Goal: Transaction & Acquisition: Purchase product/service

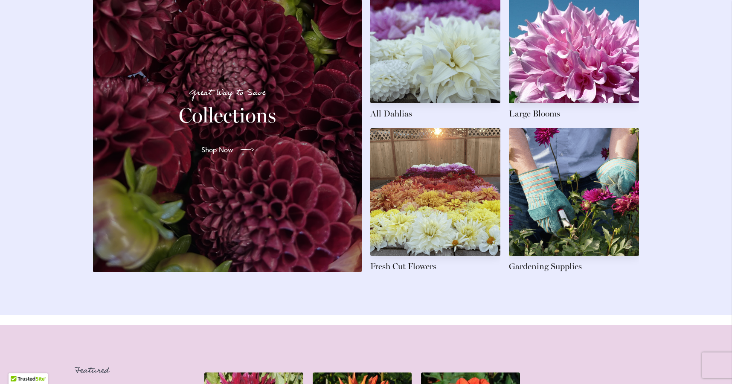
scroll to position [1343, 0]
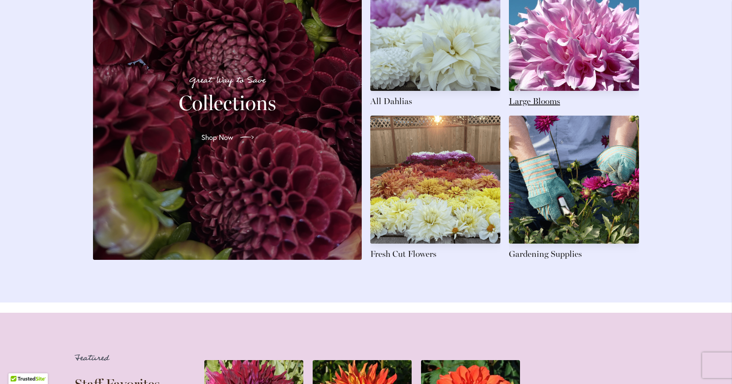
click at [575, 80] on link at bounding box center [574, 35] width 130 height 144
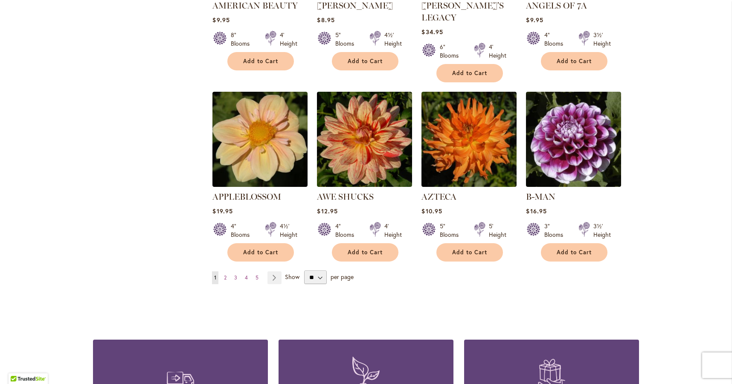
scroll to position [700, 0]
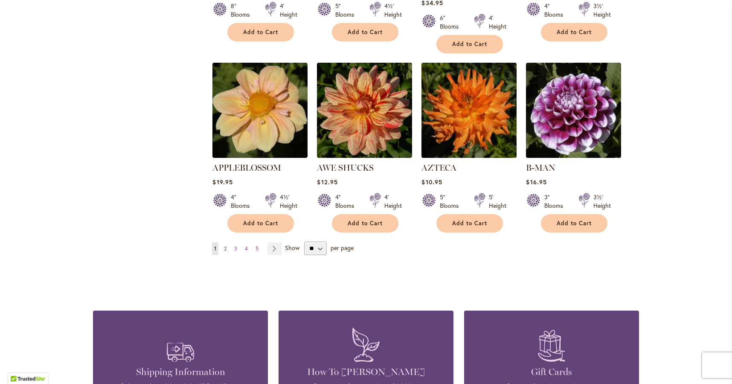
click at [226, 245] on span "2" at bounding box center [225, 248] width 3 height 6
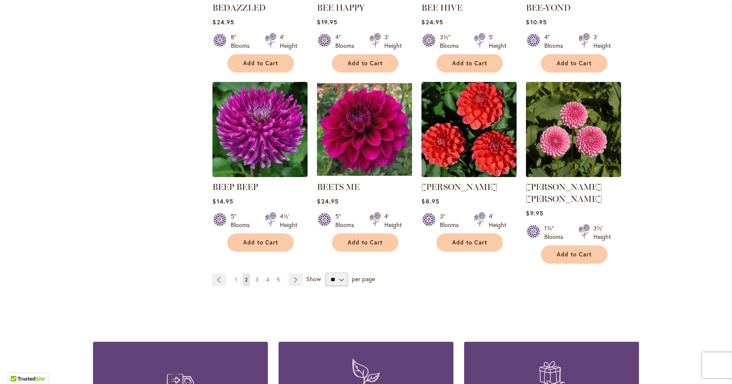
scroll to position [671, 0]
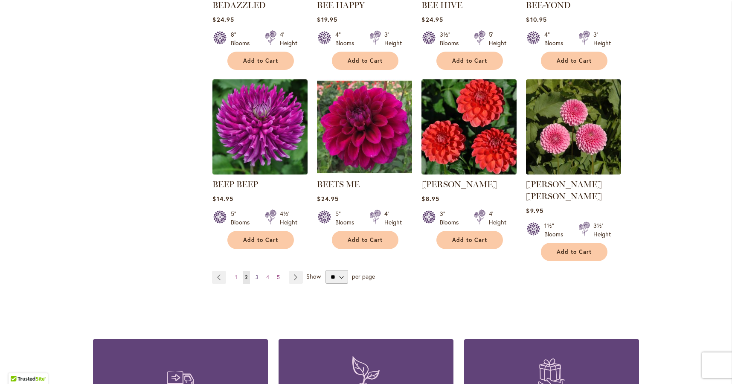
click at [258, 274] on span "3" at bounding box center [257, 277] width 3 height 6
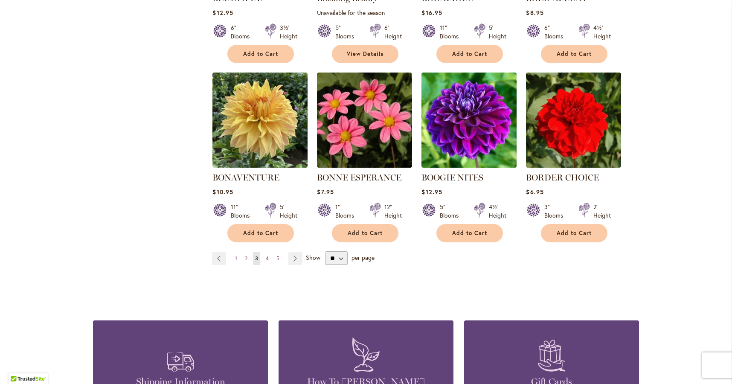
scroll to position [688, 0]
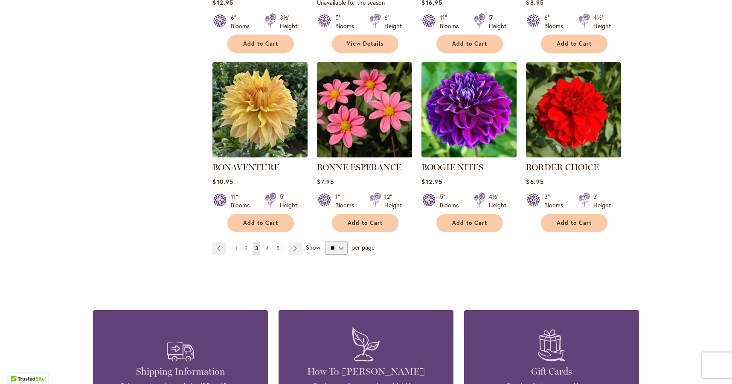
click at [266, 246] on span "4" at bounding box center [267, 248] width 3 height 6
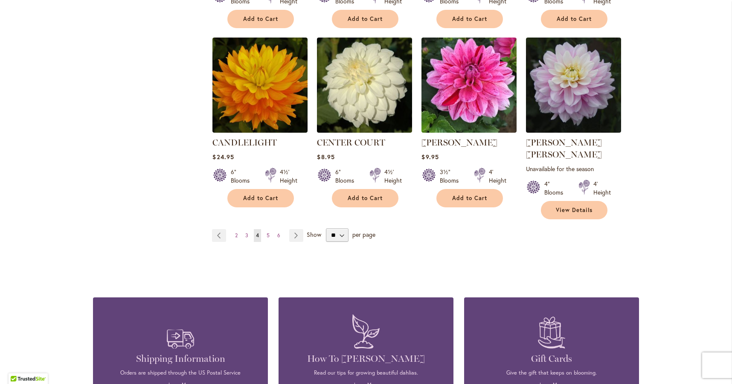
scroll to position [738, 0]
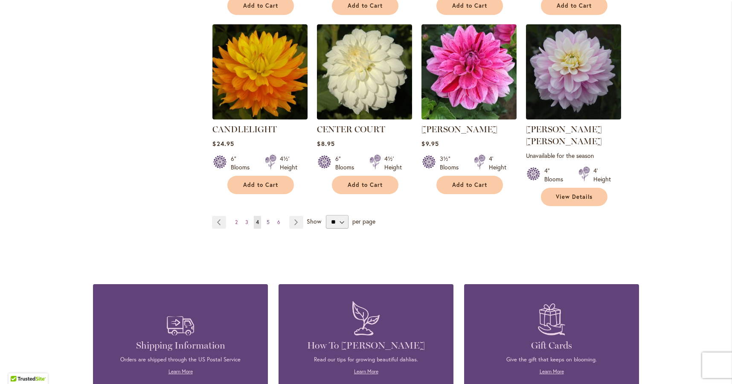
click at [268, 219] on span "5" at bounding box center [268, 222] width 3 height 6
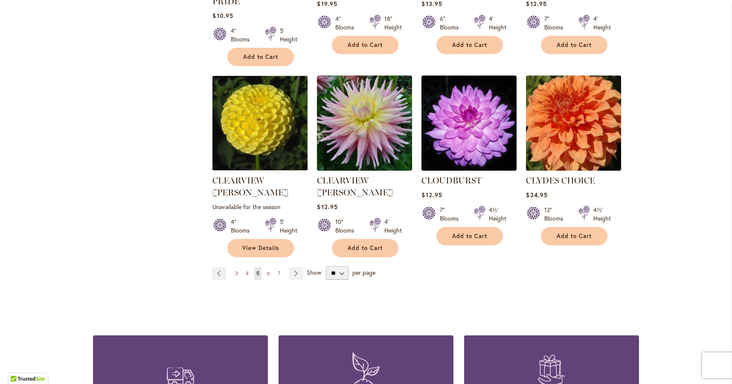
scroll to position [709, 0]
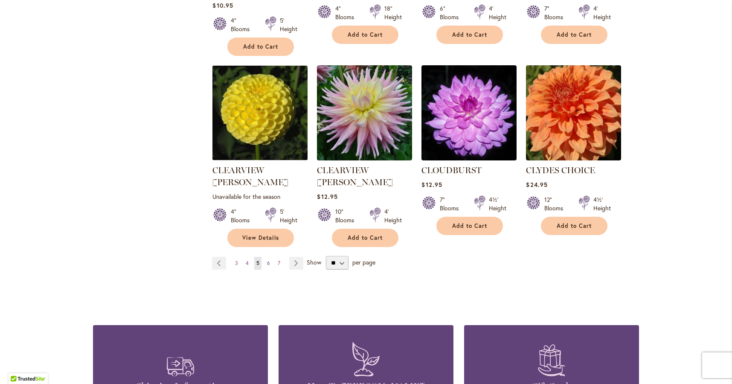
click at [270, 260] on span "6" at bounding box center [268, 263] width 3 height 6
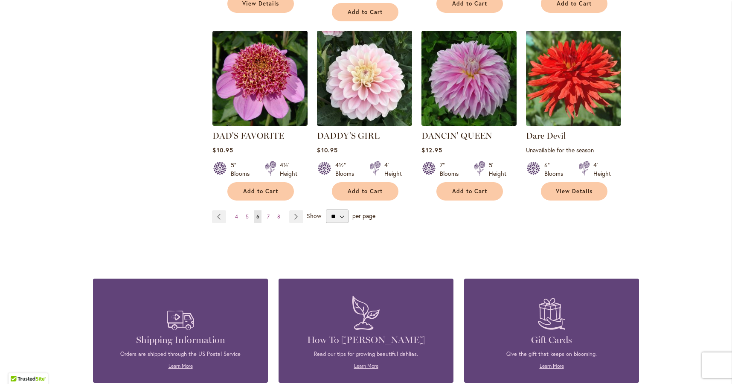
scroll to position [744, 0]
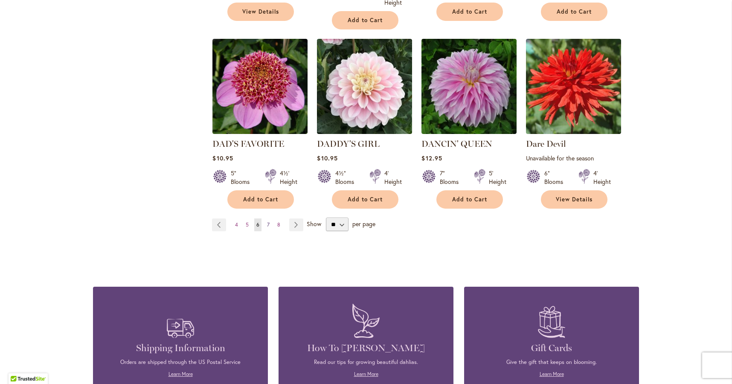
click at [269, 221] on span "7" at bounding box center [268, 224] width 3 height 6
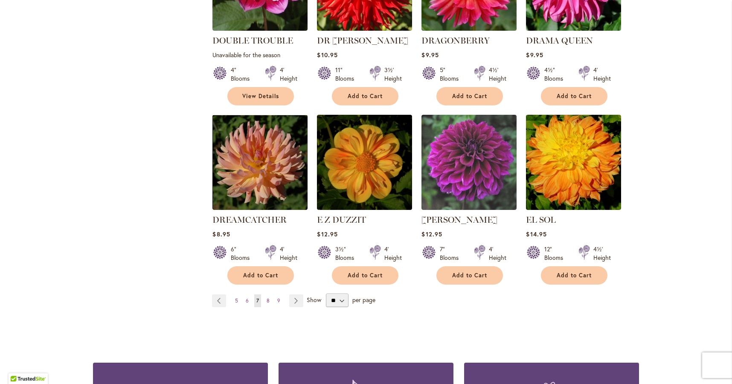
scroll to position [674, 0]
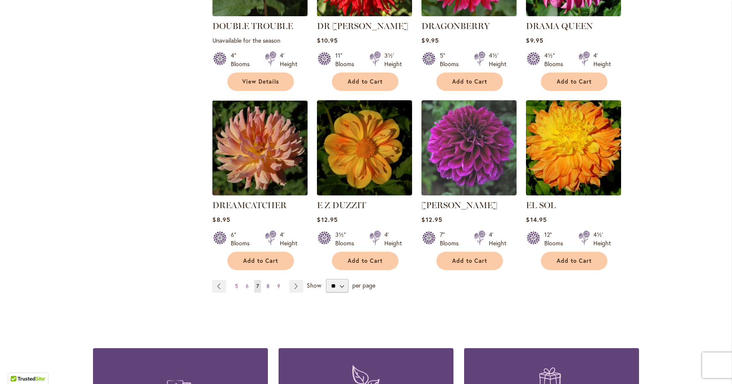
click at [269, 280] on link "Page 8" at bounding box center [267, 286] width 7 height 13
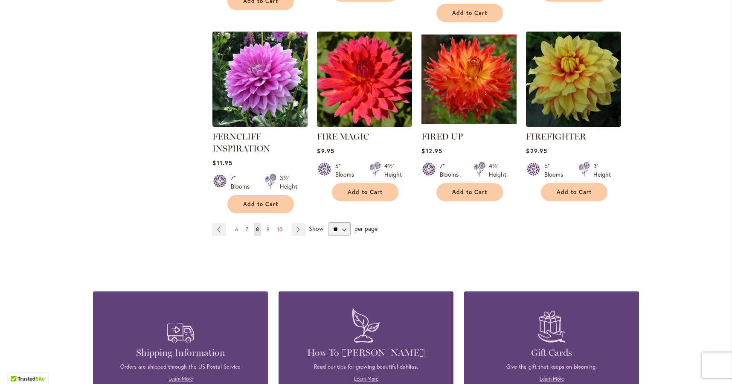
scroll to position [755, 0]
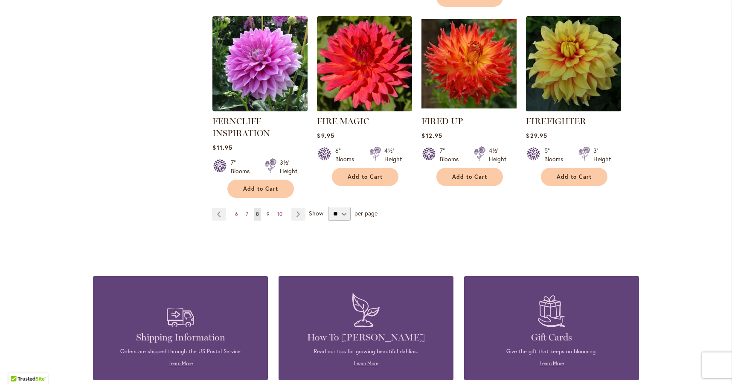
click at [268, 214] on span "9" at bounding box center [268, 214] width 3 height 6
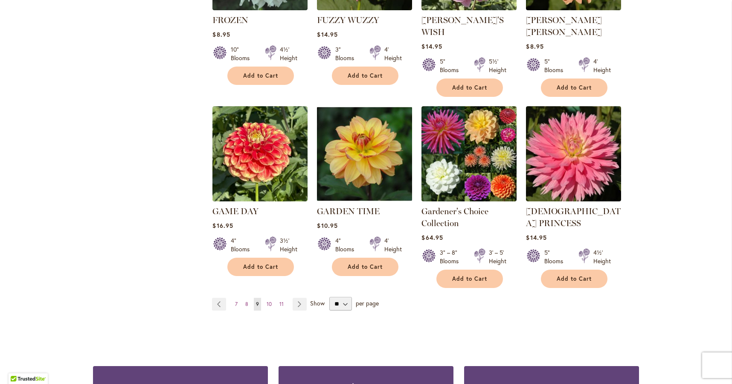
scroll to position [697, 0]
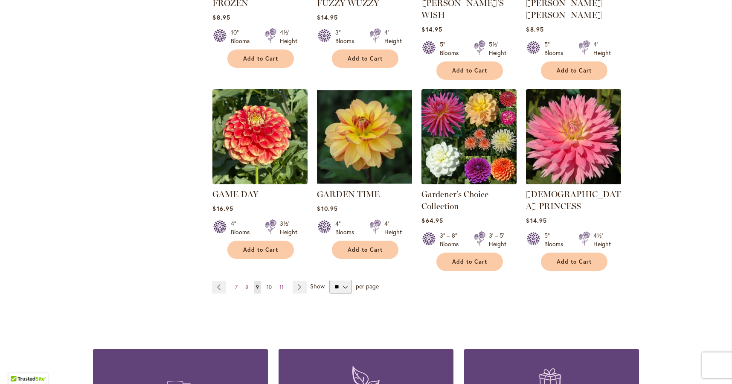
click at [270, 284] on span "10" at bounding box center [269, 287] width 5 height 6
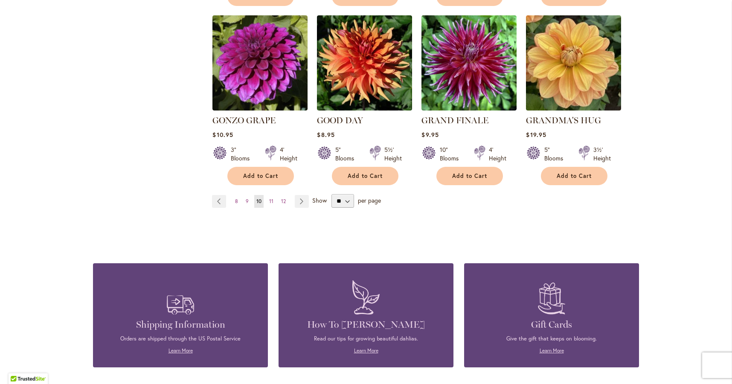
scroll to position [816, 0]
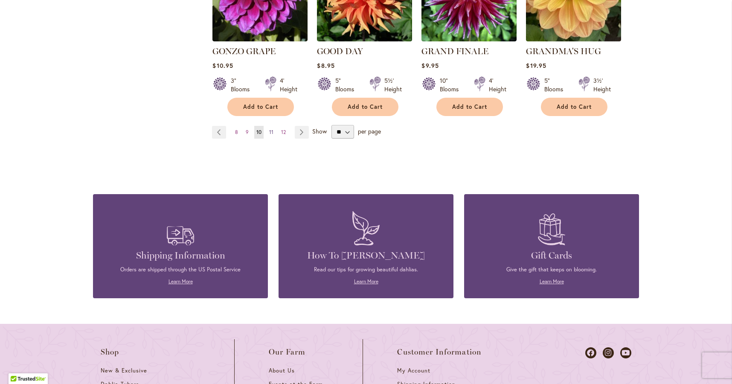
click at [273, 129] on span "11" at bounding box center [271, 132] width 4 height 6
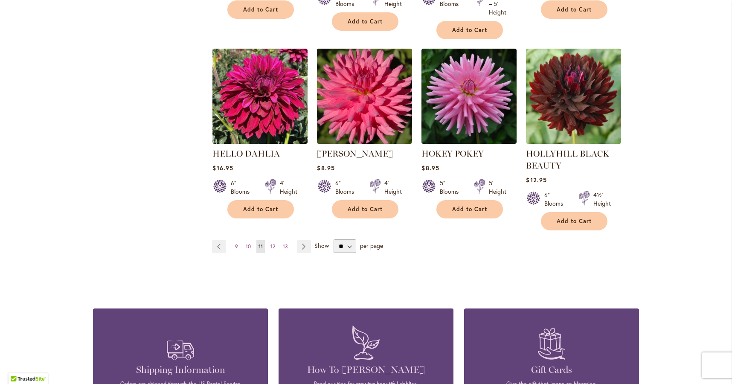
scroll to position [770, 0]
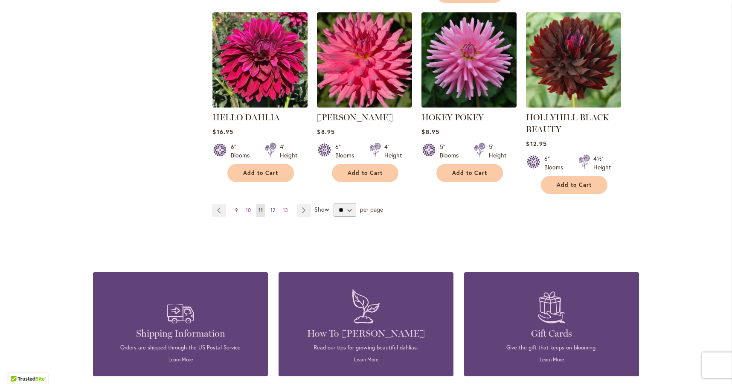
click at [274, 209] on span "12" at bounding box center [272, 210] width 5 height 6
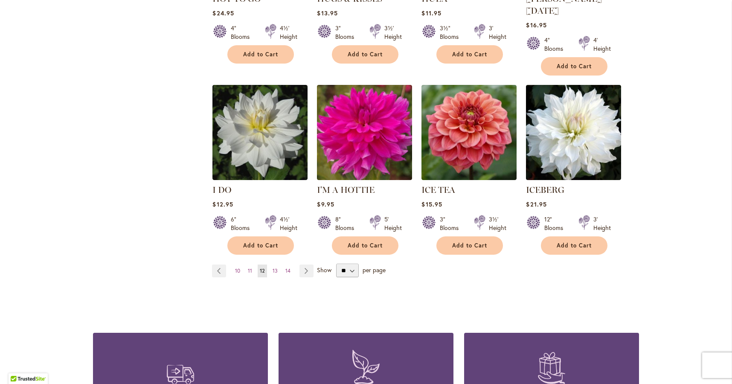
scroll to position [682, 0]
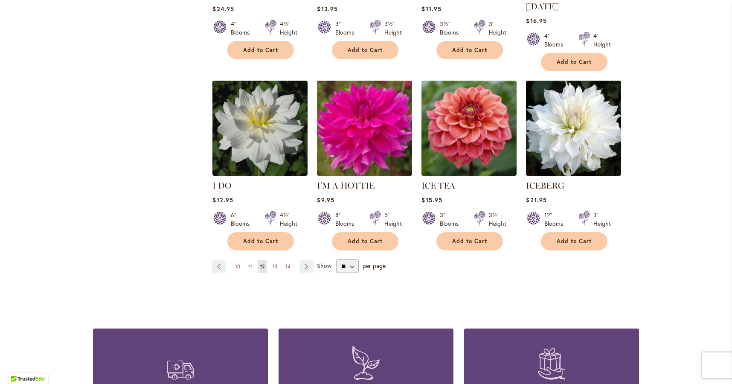
click at [274, 263] on span "13" at bounding box center [275, 266] width 5 height 6
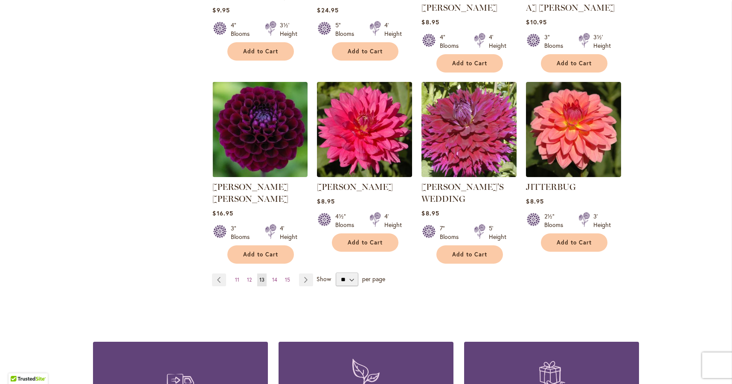
scroll to position [694, 0]
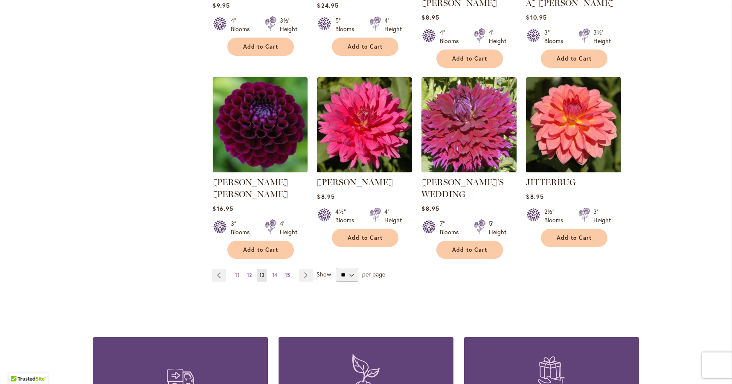
click at [275, 272] on span "14" at bounding box center [274, 275] width 5 height 6
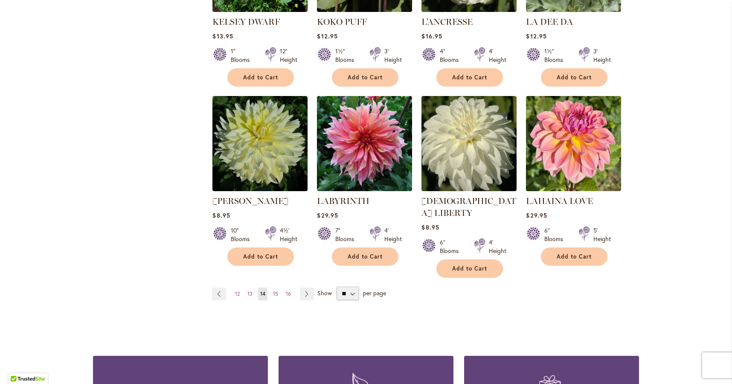
scroll to position [680, 0]
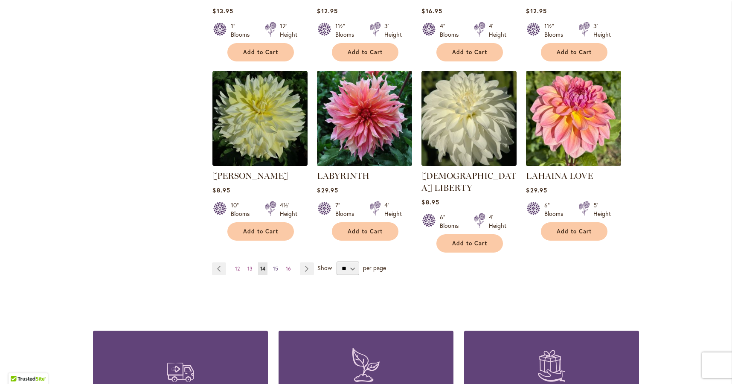
click at [278, 262] on link "Page 15" at bounding box center [275, 268] width 9 height 13
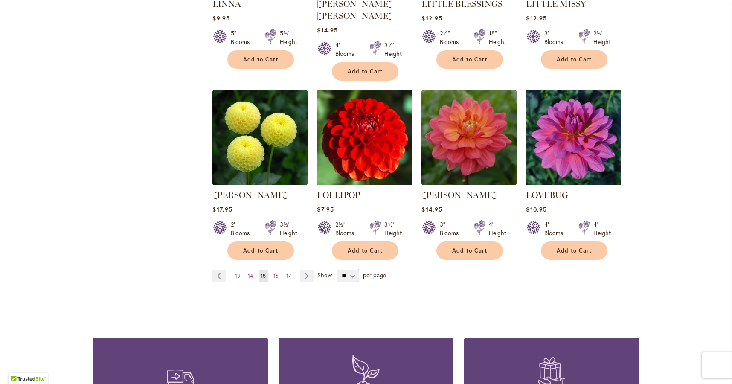
scroll to position [701, 0]
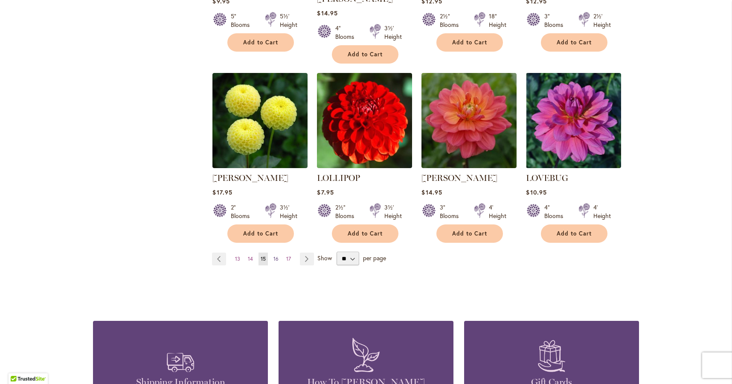
click at [278, 253] on link "Page 16" at bounding box center [275, 259] width 9 height 13
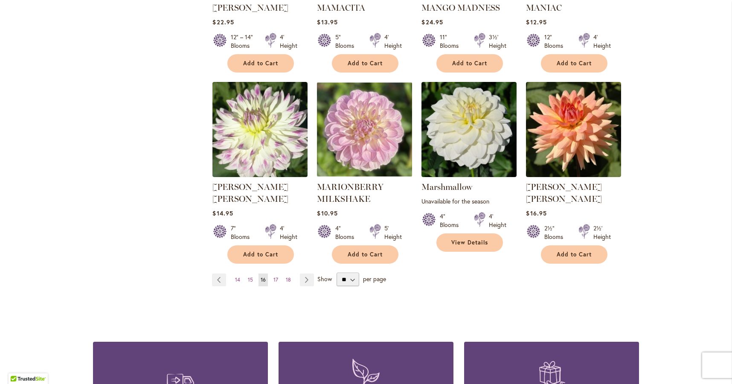
scroll to position [683, 0]
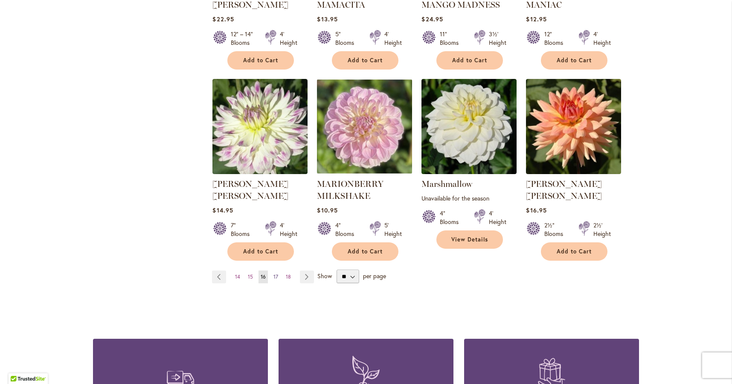
click at [277, 273] on span "17" at bounding box center [275, 276] width 5 height 6
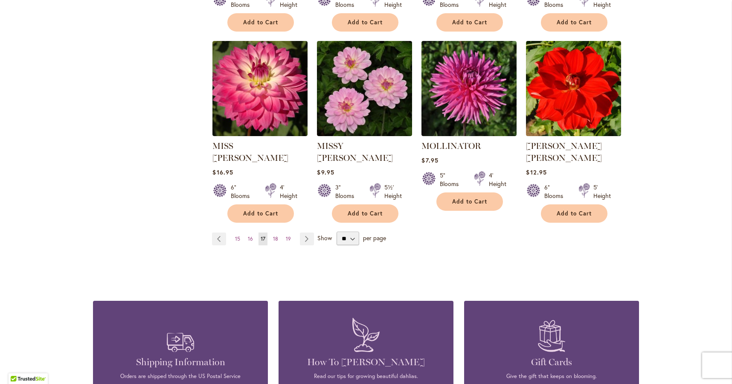
scroll to position [712, 0]
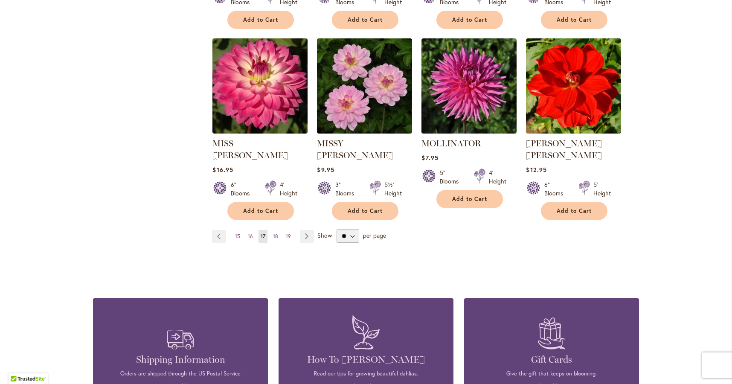
click at [276, 233] on span "18" at bounding box center [275, 236] width 5 height 6
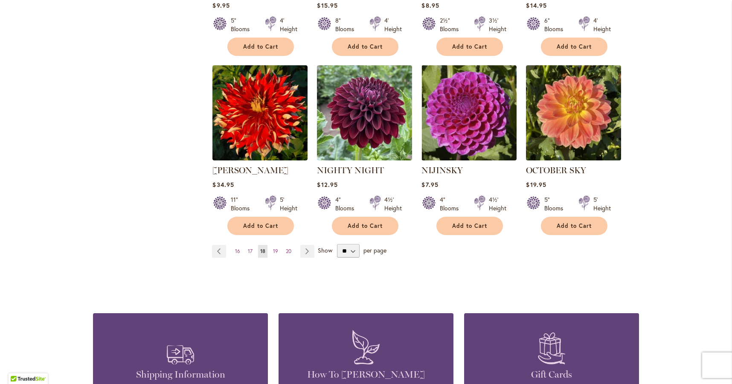
scroll to position [706, 0]
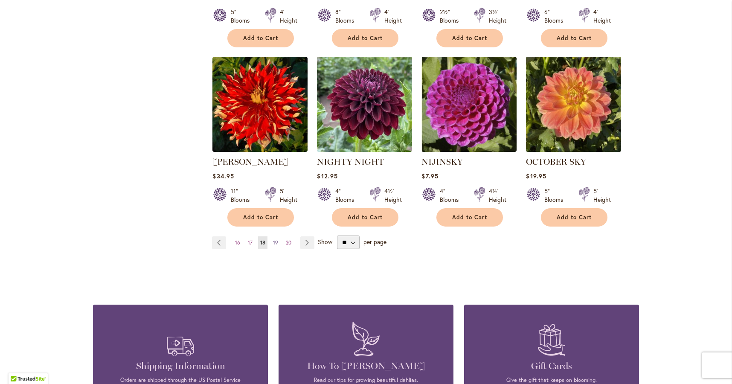
click at [276, 239] on span "19" at bounding box center [275, 242] width 5 height 6
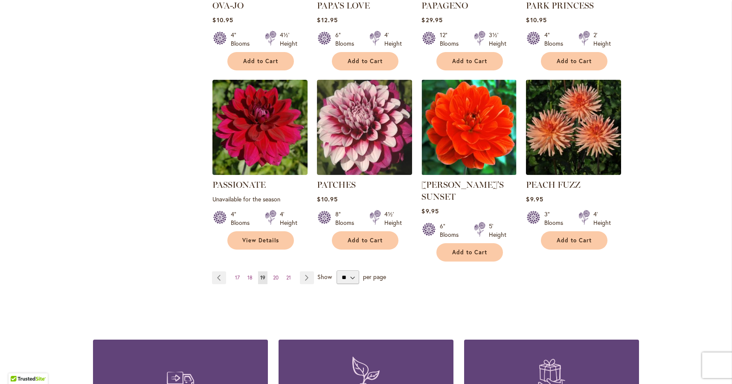
scroll to position [693, 0]
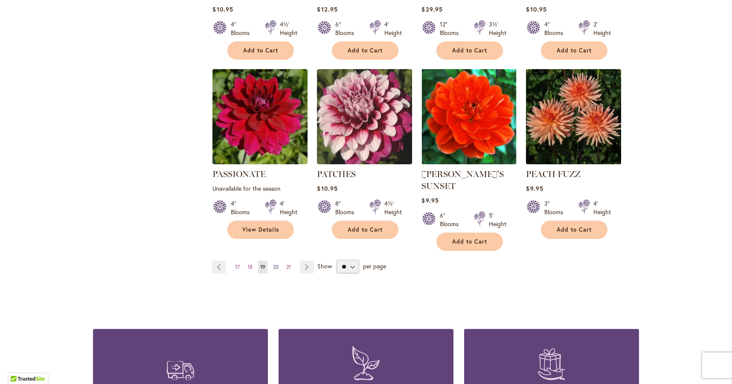
click at [275, 264] on span "20" at bounding box center [276, 267] width 6 height 6
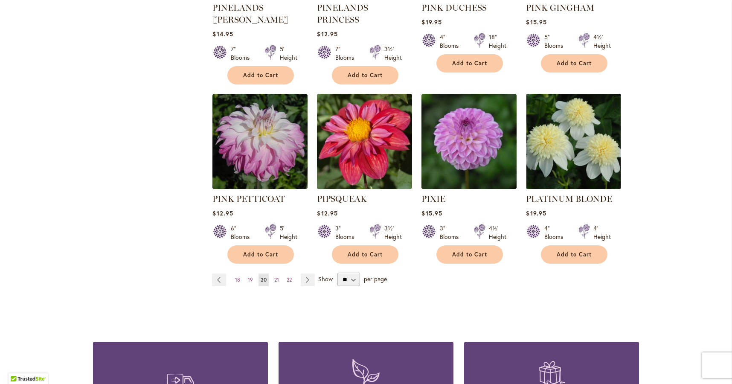
scroll to position [697, 0]
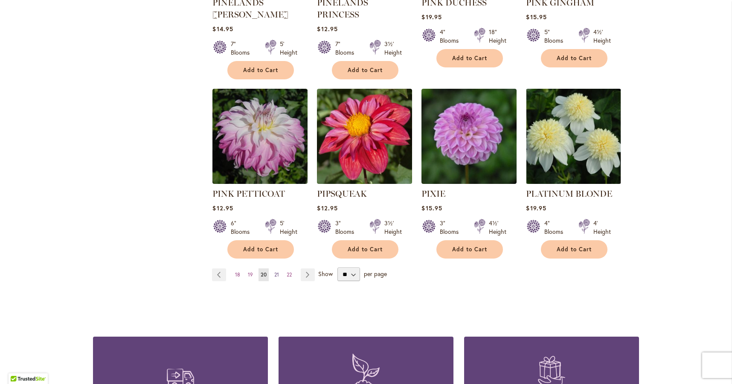
click at [276, 271] on span "21" at bounding box center [276, 274] width 5 height 6
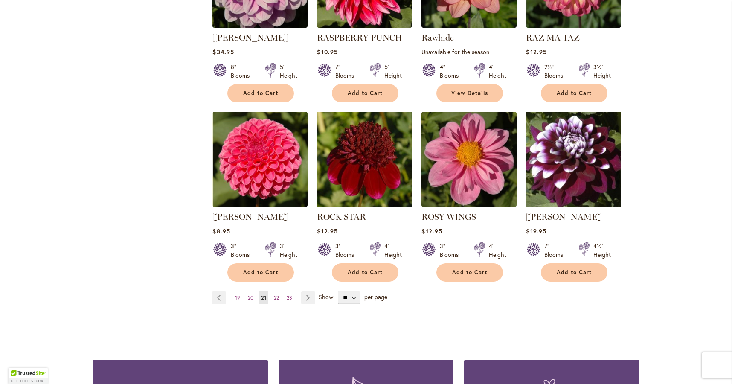
scroll to position [657, 0]
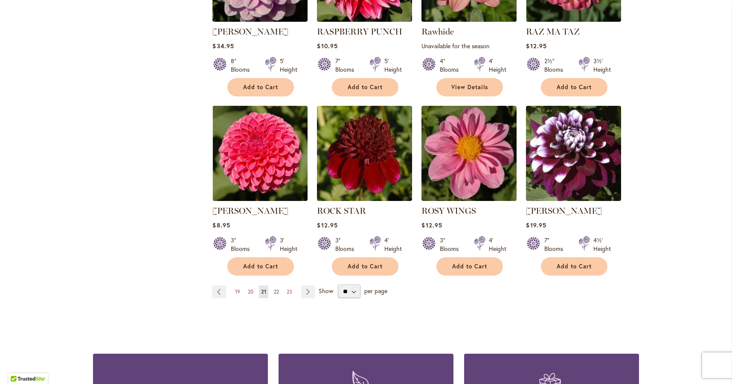
click at [277, 290] on span "22" at bounding box center [276, 291] width 5 height 6
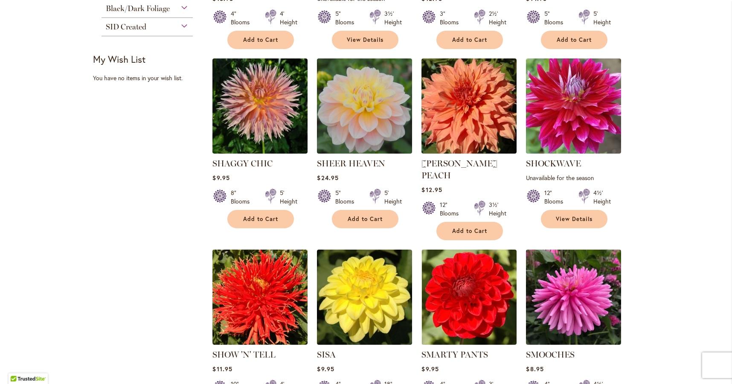
scroll to position [337, 0]
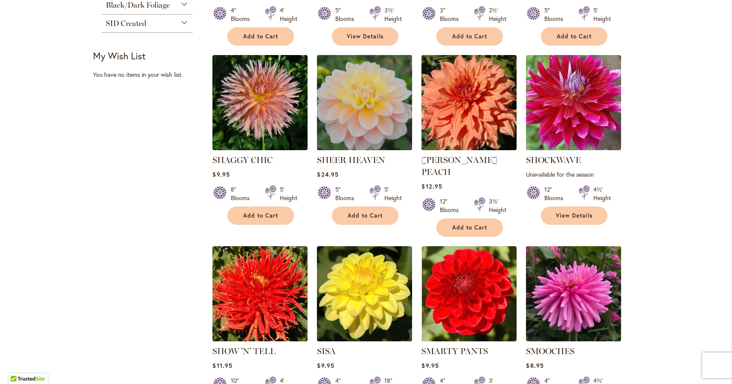
click at [369, 124] on img at bounding box center [365, 103] width 100 height 100
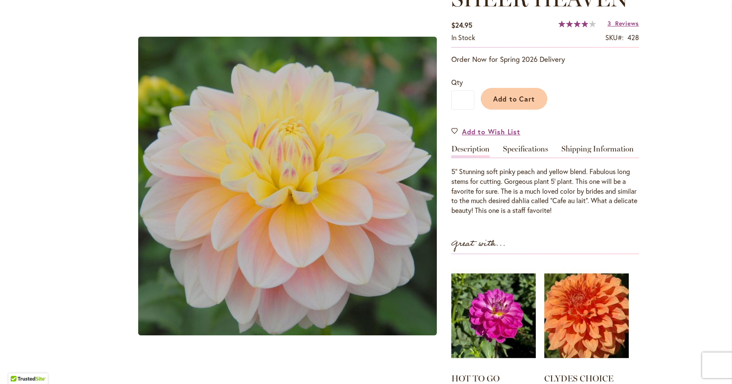
scroll to position [136, 0]
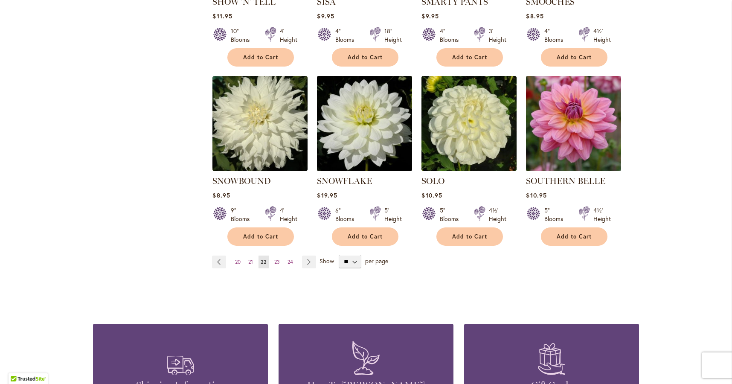
scroll to position [687, 0]
click at [278, 258] on span "23" at bounding box center [277, 261] width 6 height 6
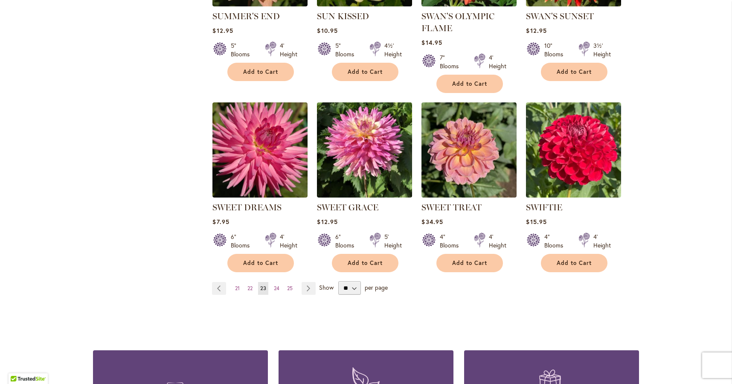
scroll to position [670, 0]
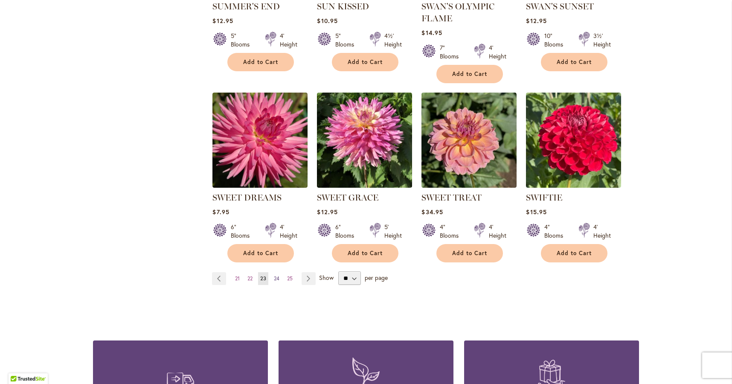
click at [280, 278] on link "Page 24" at bounding box center [277, 278] width 10 height 13
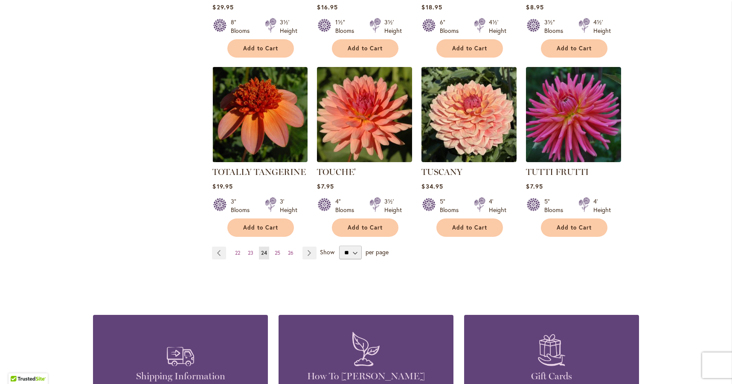
scroll to position [697, 0]
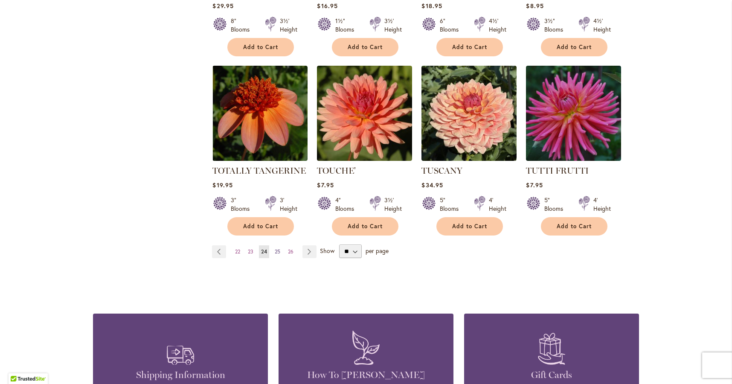
click at [278, 248] on span "25" at bounding box center [278, 251] width 6 height 6
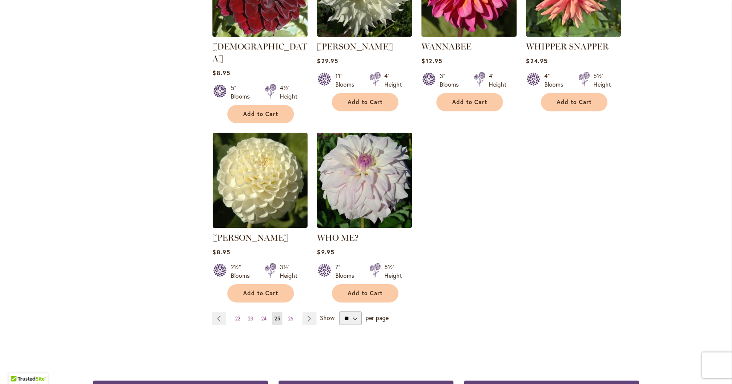
scroll to position [456, 0]
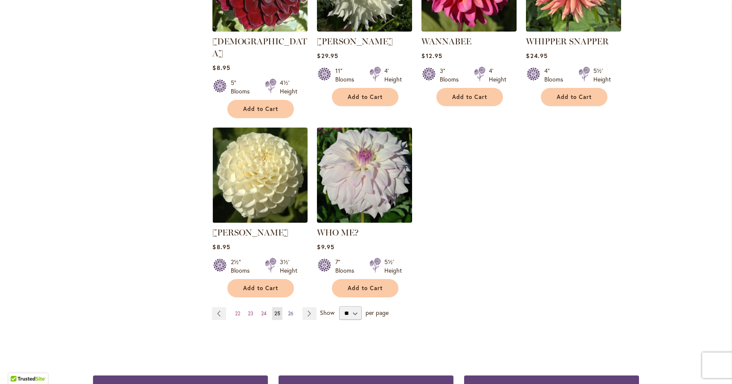
click at [289, 310] on span "26" at bounding box center [291, 313] width 6 height 6
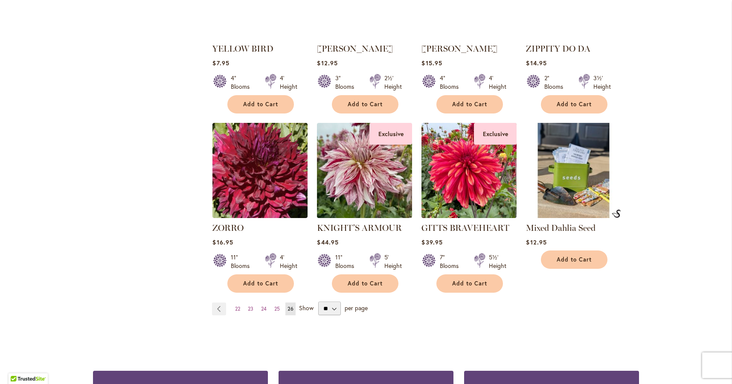
scroll to position [456, 0]
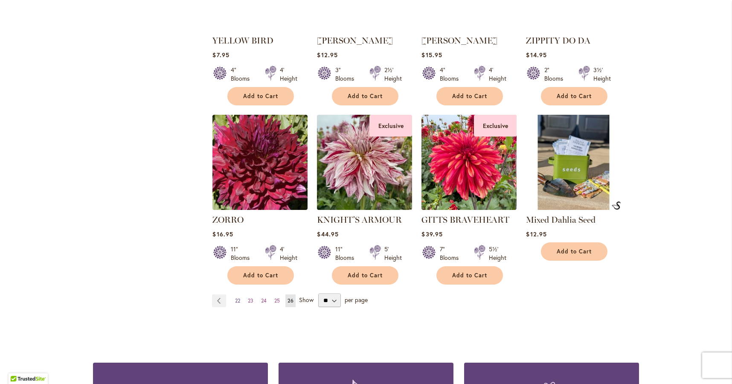
click at [240, 299] on span "22" at bounding box center [237, 300] width 5 height 6
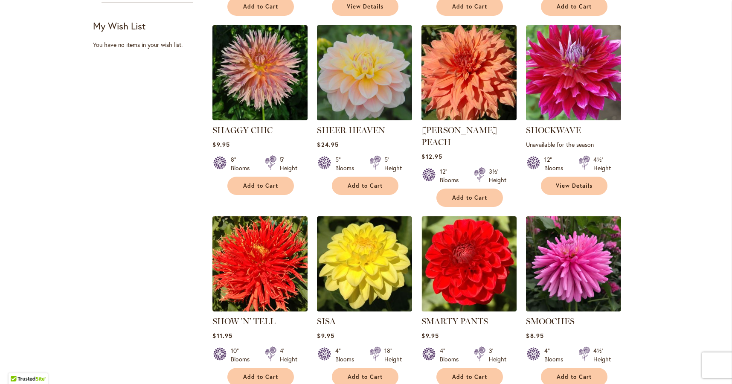
scroll to position [643, 0]
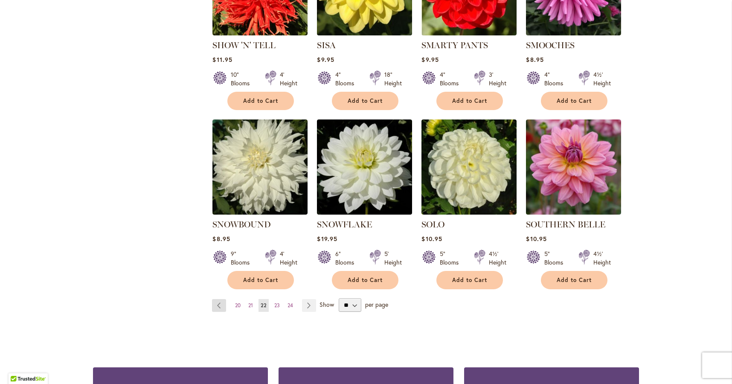
click at [219, 299] on link "Page Previous" at bounding box center [219, 305] width 14 height 13
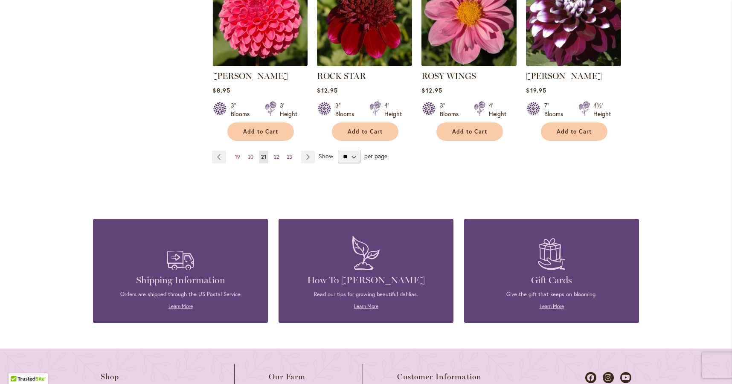
scroll to position [695, 0]
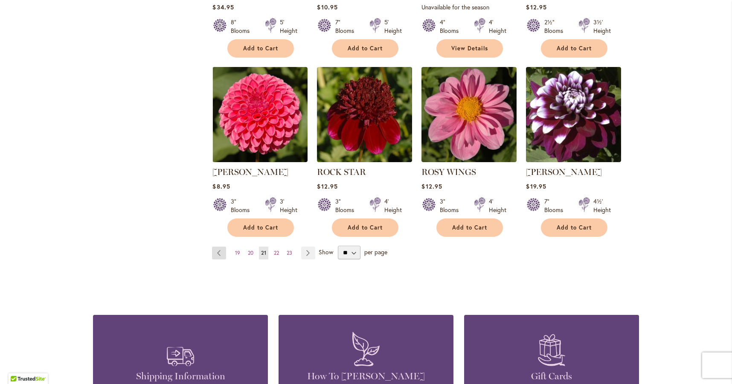
click at [221, 252] on link "Page Previous" at bounding box center [219, 253] width 14 height 13
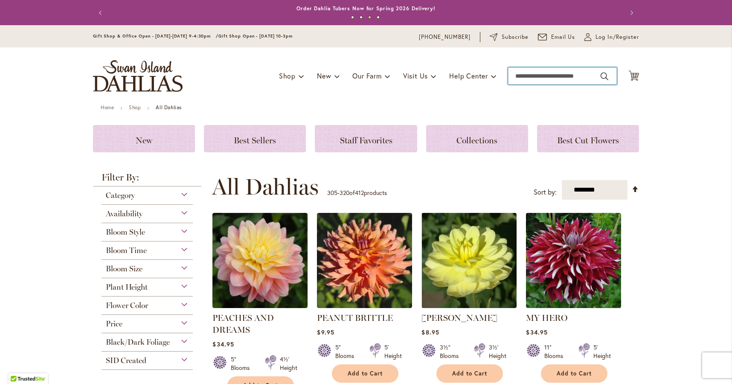
click at [532, 72] on input "Search" at bounding box center [562, 75] width 109 height 17
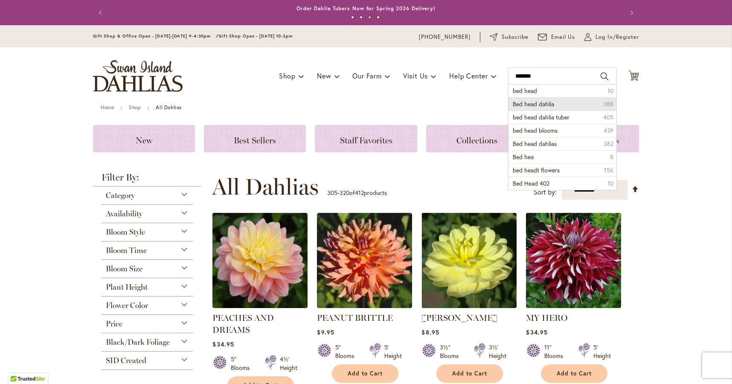
click at [552, 104] on span "Bed head dahlia" at bounding box center [533, 104] width 41 height 8
type input "**********"
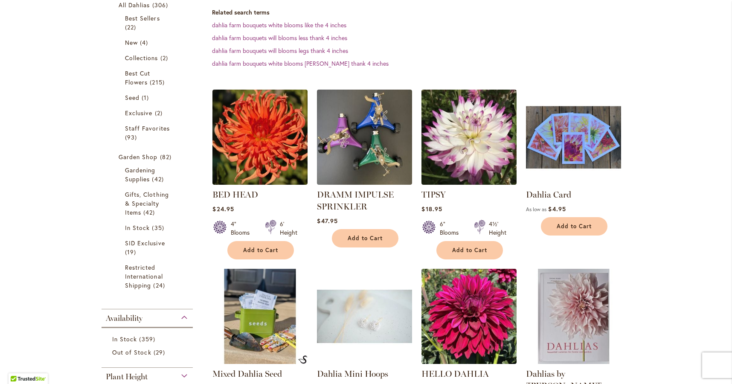
scroll to position [186, 0]
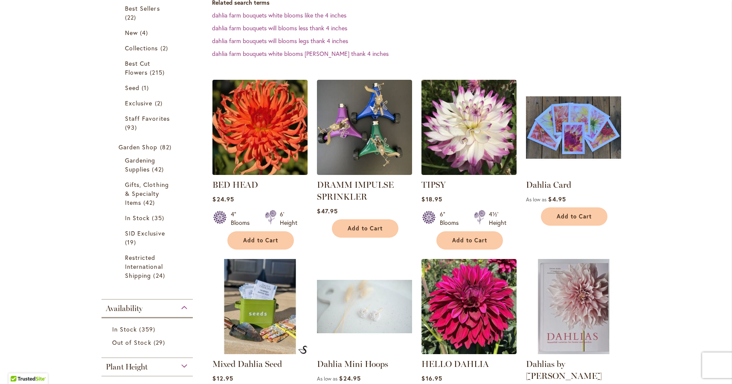
click at [252, 125] on img at bounding box center [260, 127] width 100 height 100
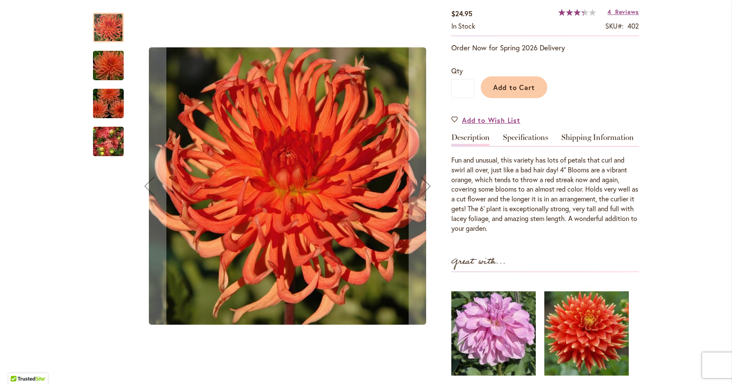
scroll to position [151, 0]
click at [109, 67] on img "BED HEAD" at bounding box center [108, 65] width 61 height 41
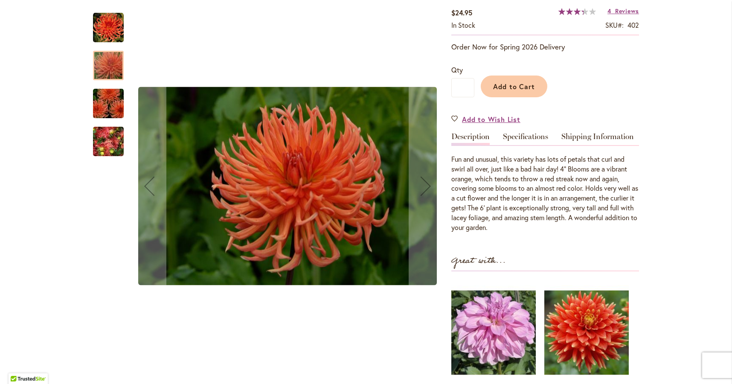
click at [111, 99] on img "BED HEAD" at bounding box center [108, 103] width 61 height 41
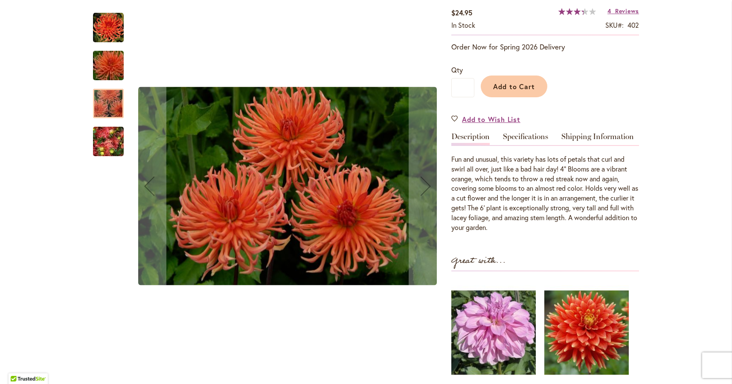
click at [112, 139] on img "BED HEAD" at bounding box center [108, 142] width 61 height 46
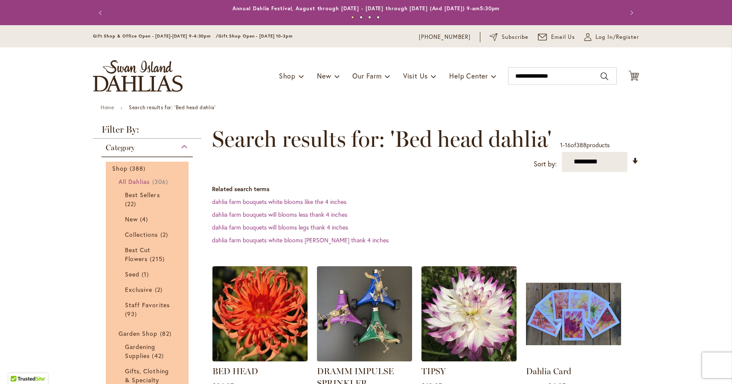
click at [145, 180] on span "All Dahlias" at bounding box center [135, 181] width 32 height 8
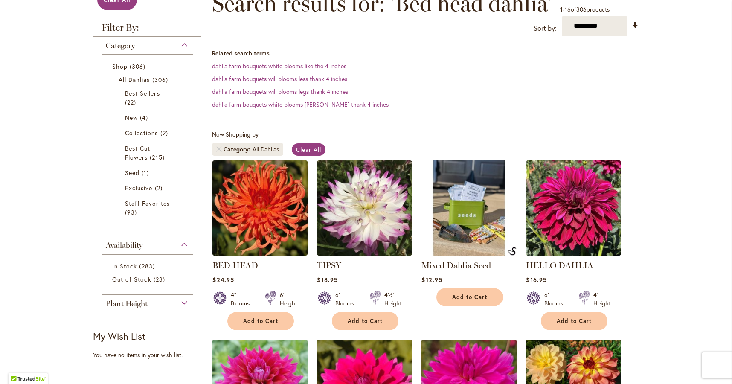
scroll to position [132, 0]
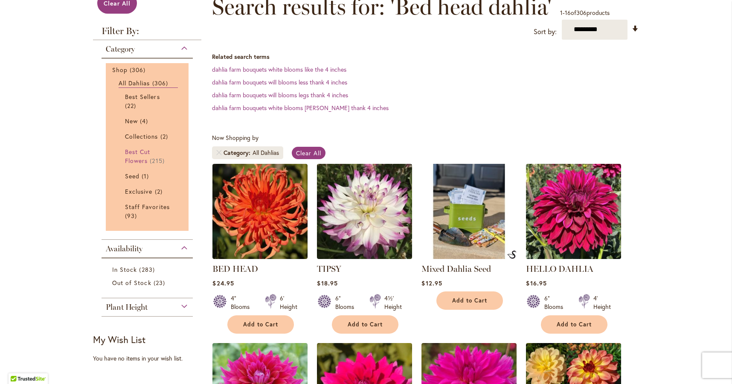
click at [136, 157] on span "Best Cut Flowers" at bounding box center [137, 156] width 25 height 17
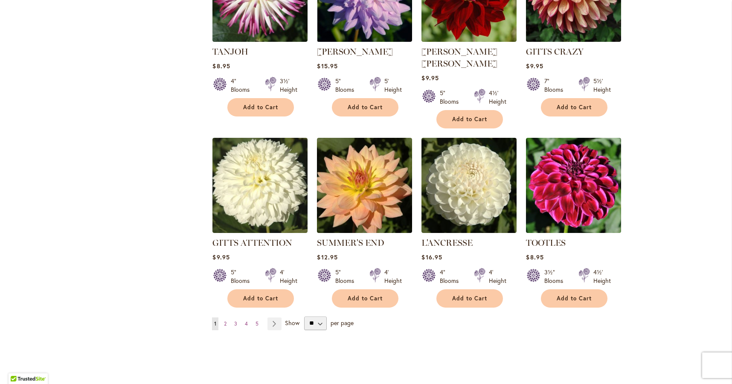
scroll to position [735, 0]
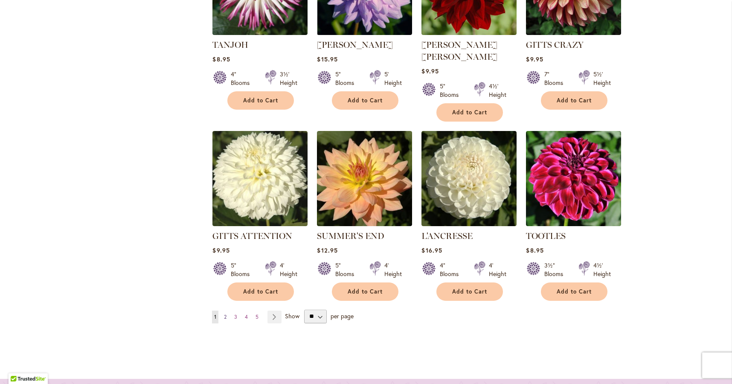
click at [225, 314] on span "2" at bounding box center [225, 317] width 3 height 6
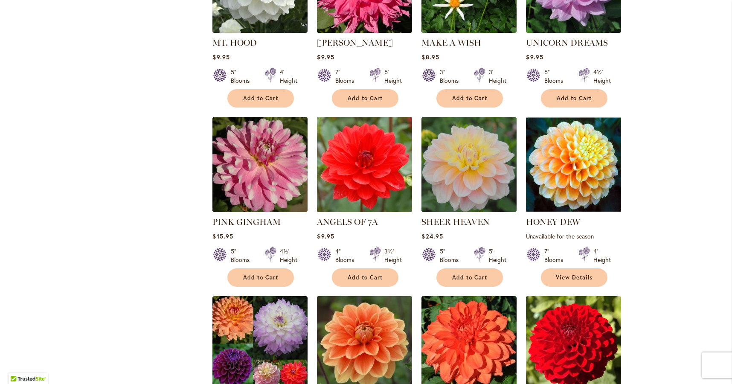
scroll to position [556, 0]
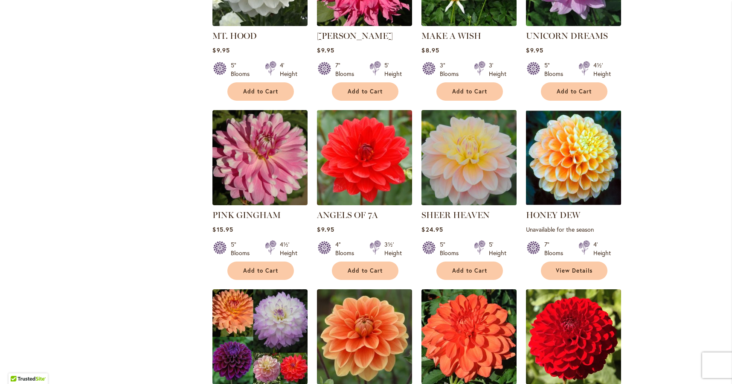
click at [466, 154] on img at bounding box center [469, 158] width 100 height 100
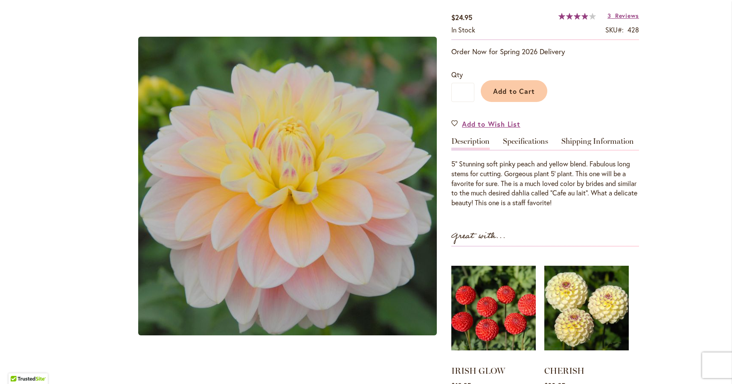
scroll to position [148, 0]
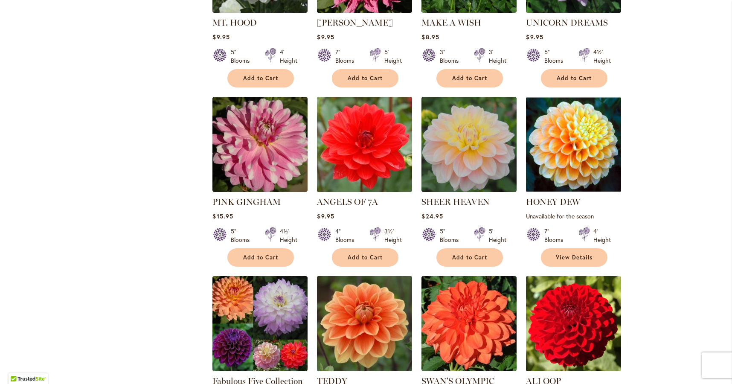
scroll to position [574, 0]
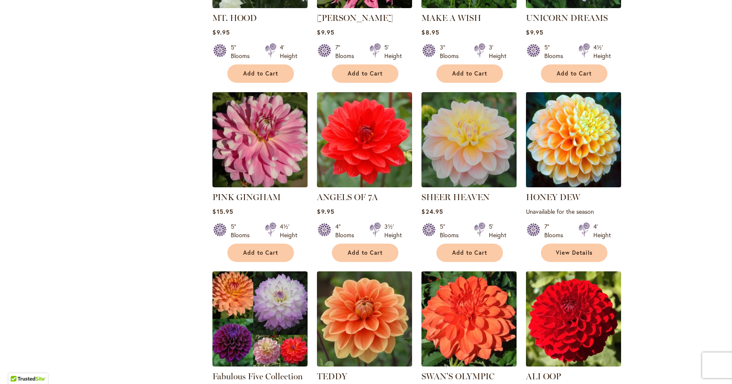
click at [559, 139] on img at bounding box center [574, 140] width 100 height 100
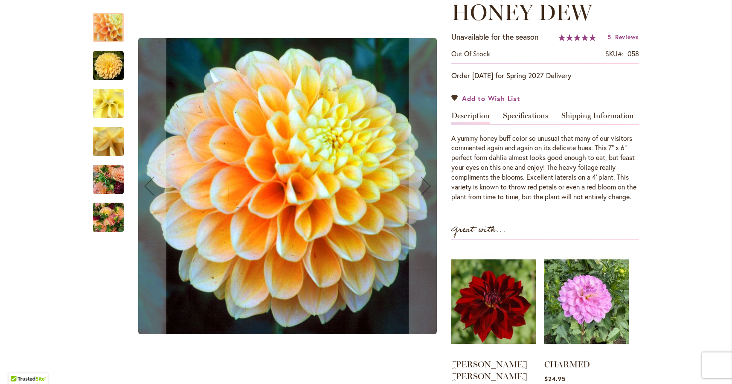
scroll to position [147, 0]
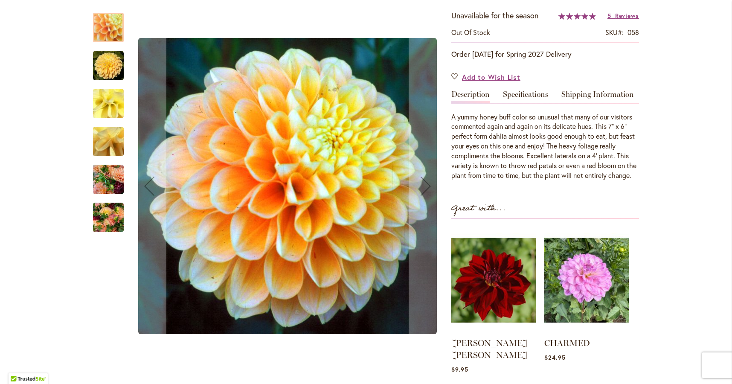
click at [113, 67] on img "Honey Dew" at bounding box center [108, 65] width 31 height 31
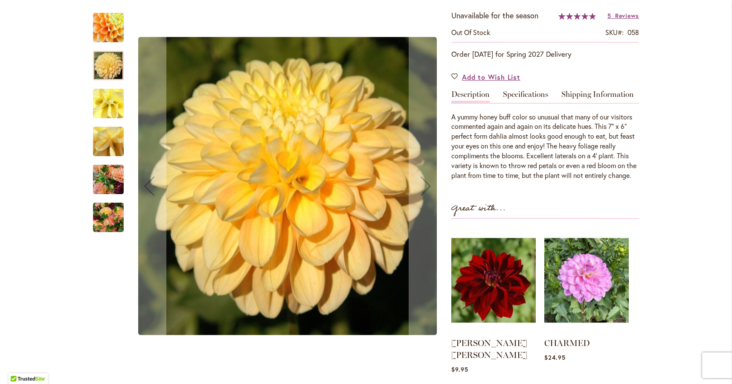
click at [113, 98] on img "Honey Dew" at bounding box center [108, 104] width 61 height 46
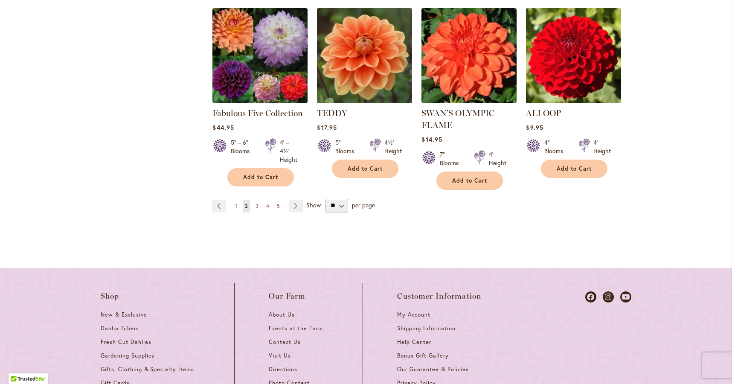
scroll to position [840, 0]
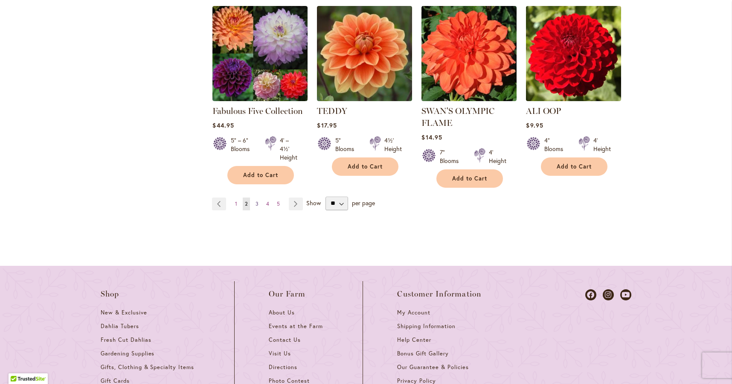
click at [259, 198] on link "Page 3" at bounding box center [256, 204] width 7 height 13
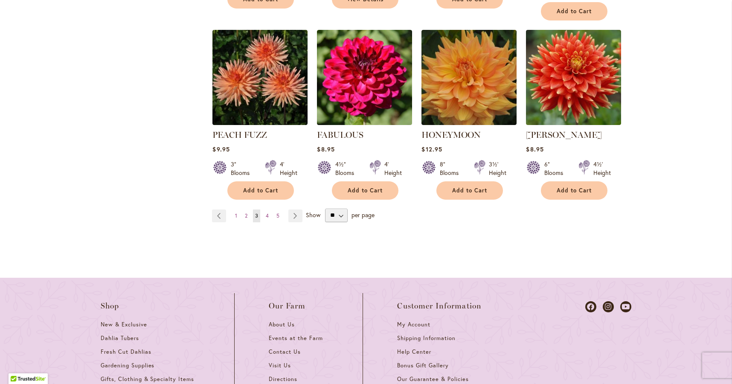
scroll to position [819, 0]
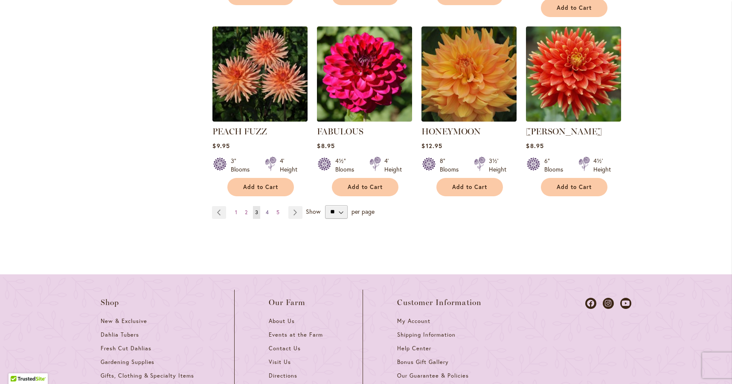
click at [268, 209] on span "4" at bounding box center [267, 212] width 3 height 6
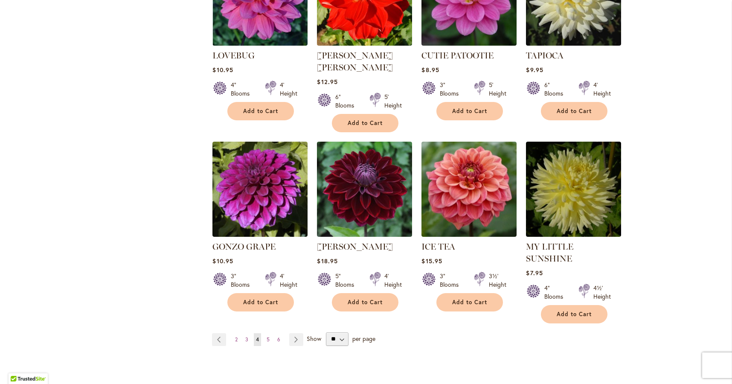
scroll to position [793, 0]
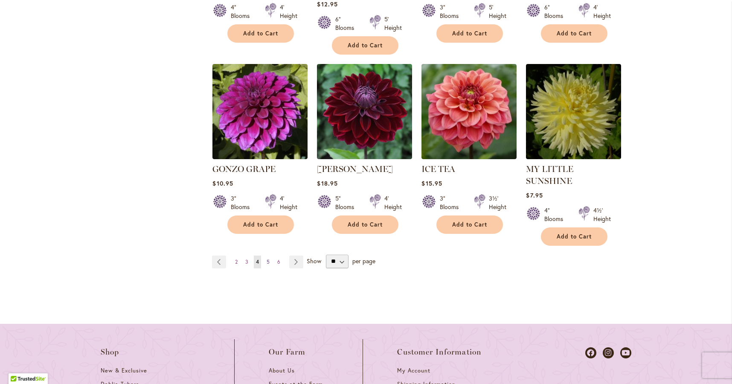
click at [270, 259] on span "5" at bounding box center [268, 262] width 3 height 6
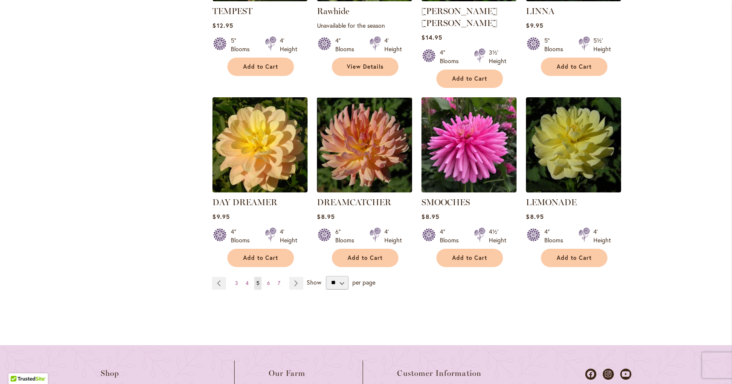
scroll to position [753, 0]
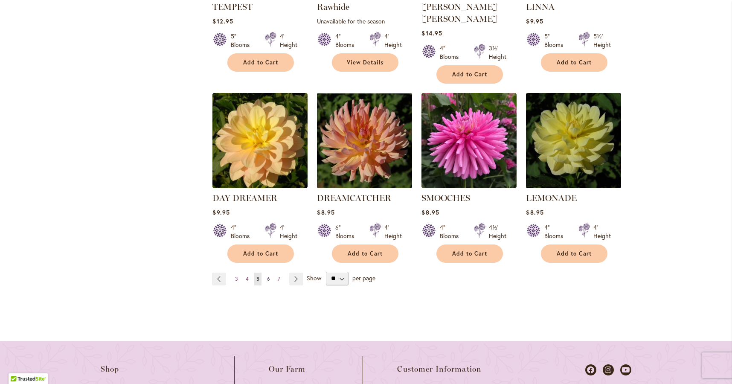
click at [266, 273] on link "Page 6" at bounding box center [268, 279] width 7 height 13
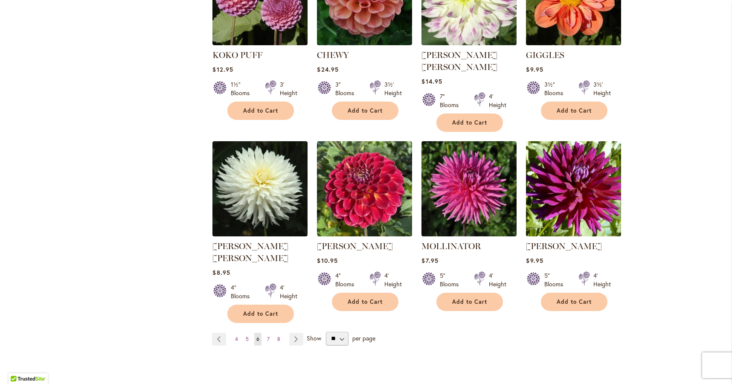
scroll to position [730, 0]
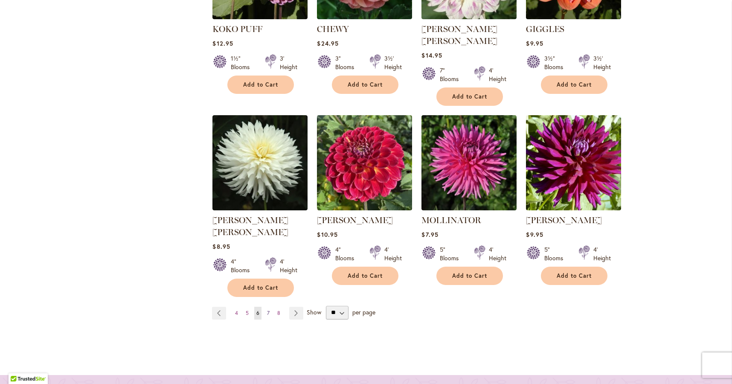
click at [270, 307] on link "Page 7" at bounding box center [268, 313] width 7 height 13
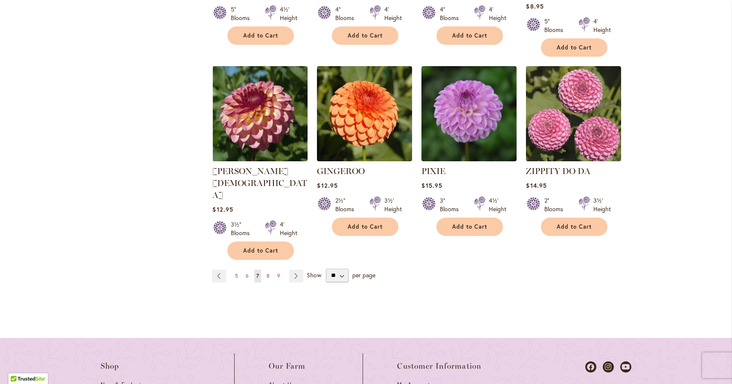
scroll to position [794, 0]
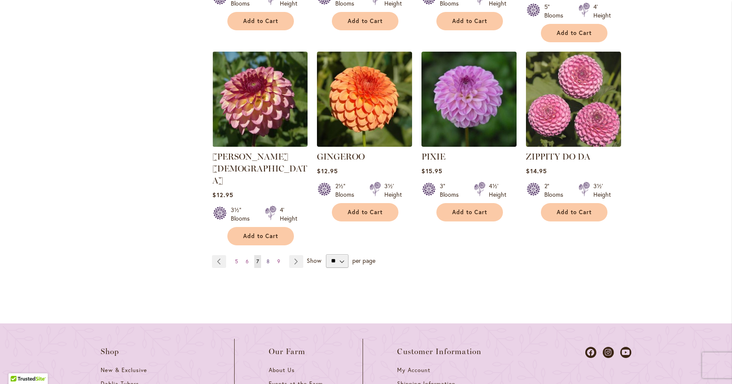
click at [268, 258] on span "8" at bounding box center [268, 261] width 3 height 6
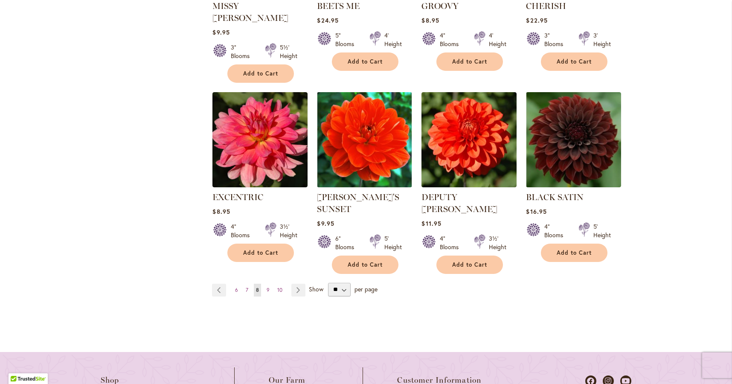
scroll to position [776, 0]
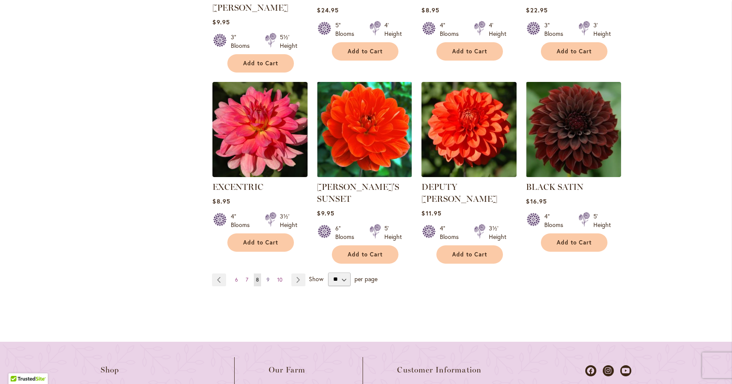
click at [268, 276] on span "9" at bounding box center [268, 279] width 3 height 6
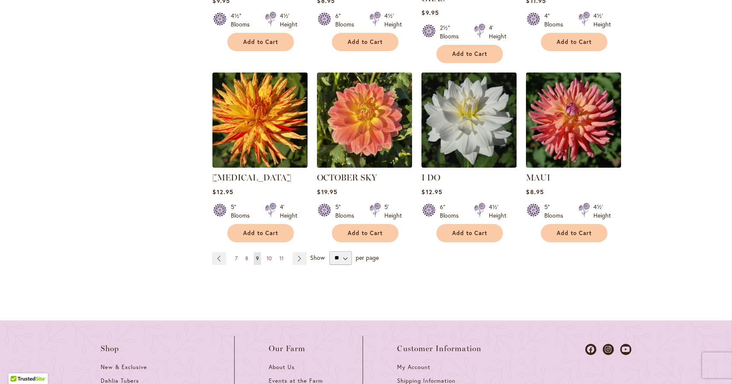
scroll to position [782, 0]
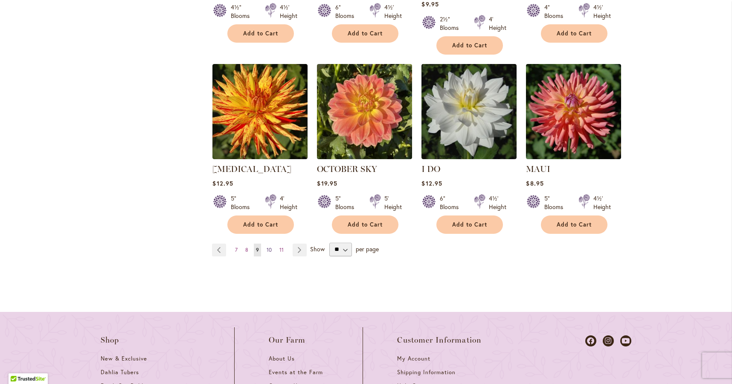
click at [269, 247] on span "10" at bounding box center [269, 250] width 5 height 6
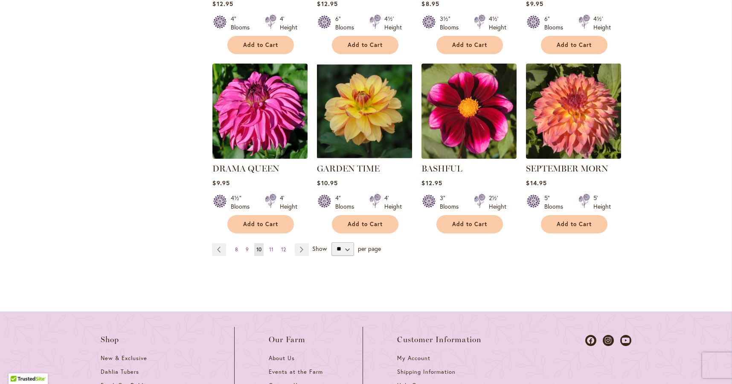
scroll to position [787, 0]
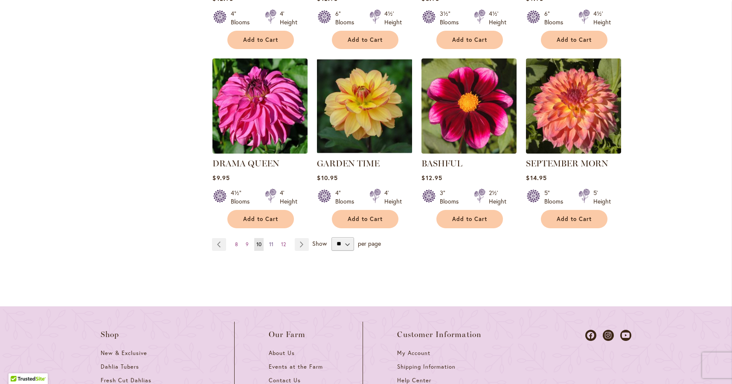
click at [271, 244] on span "11" at bounding box center [271, 244] width 4 height 6
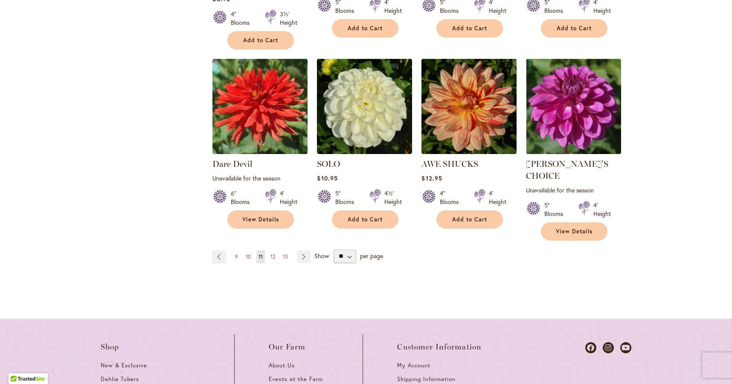
scroll to position [796, 0]
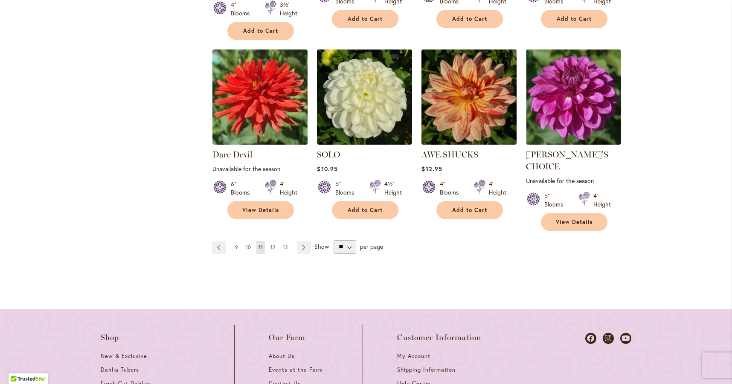
click at [273, 244] on span "12" at bounding box center [272, 247] width 5 height 6
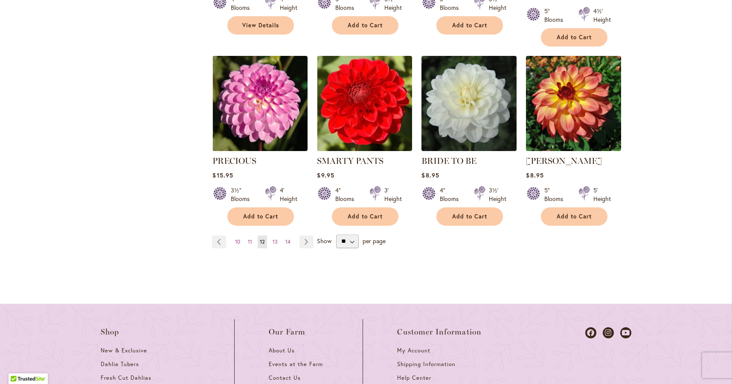
scroll to position [801, 0]
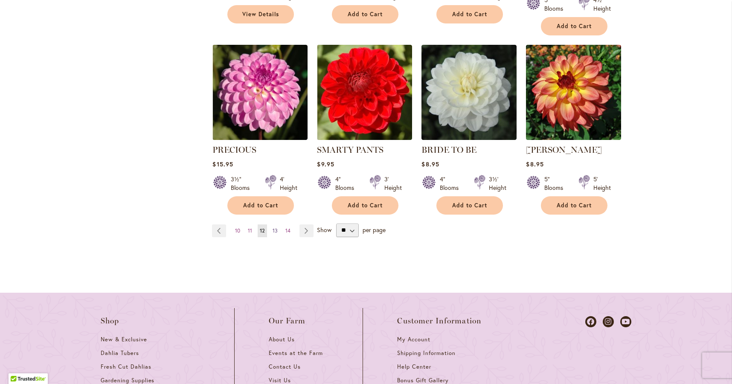
click at [277, 229] on span "13" at bounding box center [275, 230] width 5 height 6
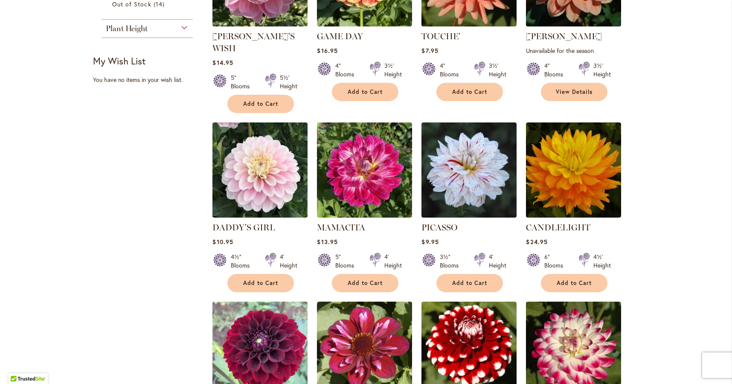
scroll to position [366, 0]
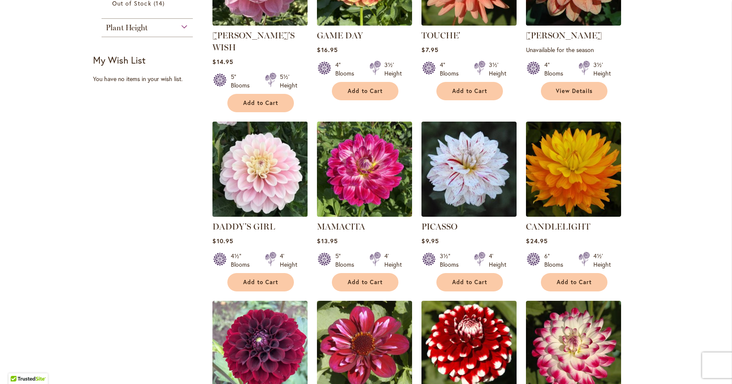
click at [262, 173] on img at bounding box center [260, 169] width 100 height 100
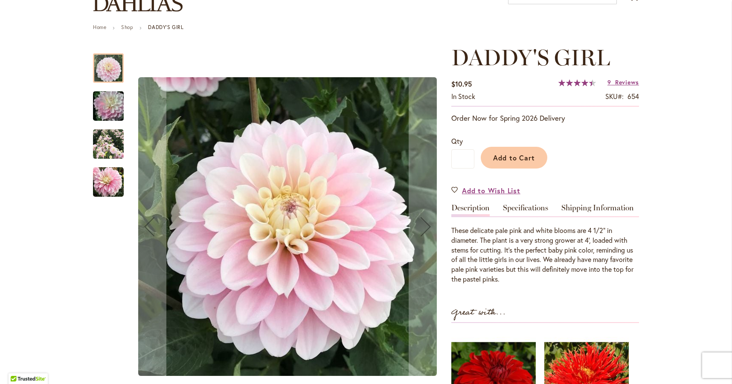
scroll to position [81, 0]
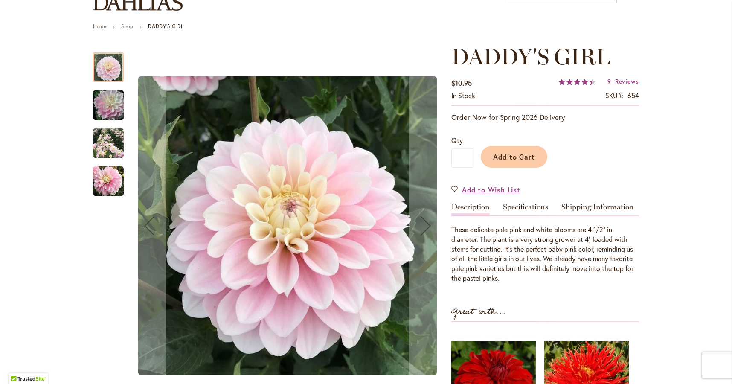
click at [116, 105] on img "DADDY'S GIRL" at bounding box center [108, 105] width 61 height 41
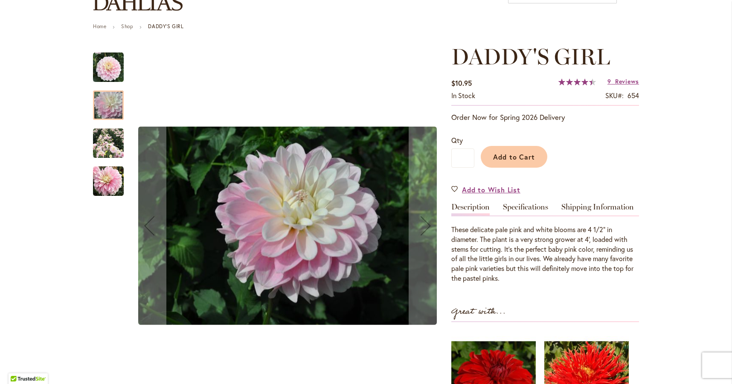
click at [111, 137] on img "DADDY'S GIRL" at bounding box center [108, 143] width 31 height 31
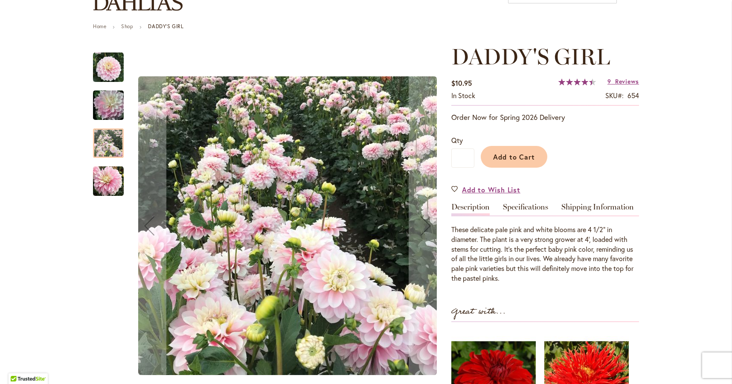
click at [108, 182] on img "DADDY'S GIRL" at bounding box center [108, 181] width 31 height 31
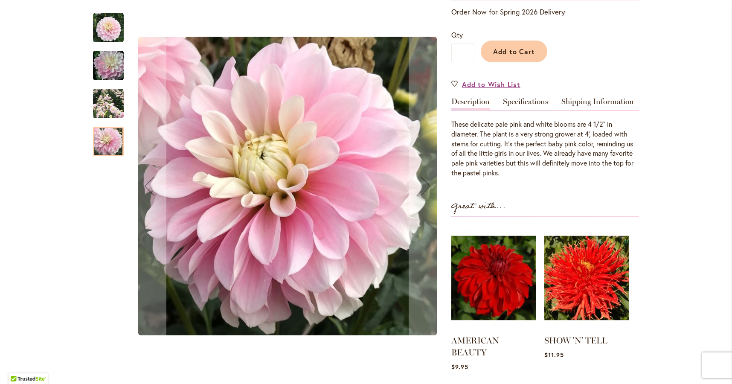
scroll to position [115, 0]
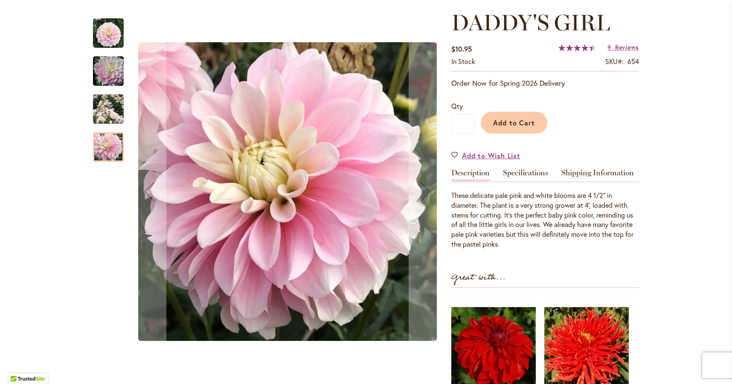
click at [114, 149] on div at bounding box center [108, 146] width 31 height 29
click at [114, 67] on img "DADDY'S GIRL" at bounding box center [108, 71] width 61 height 41
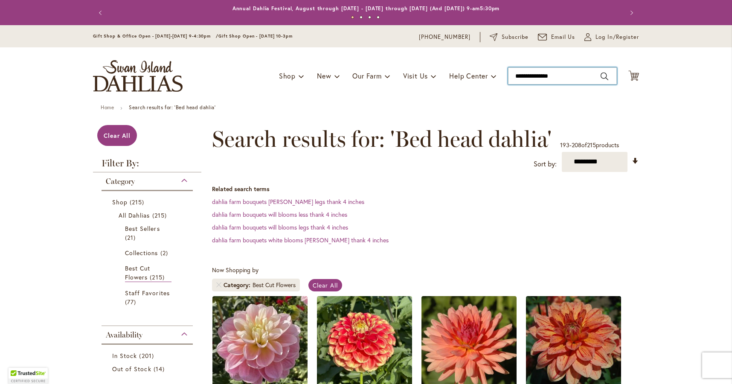
click at [530, 78] on input "**********" at bounding box center [562, 75] width 109 height 17
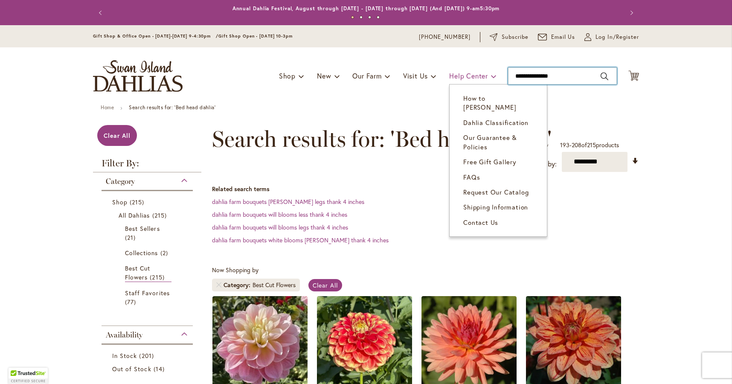
drag, startPoint x: 577, startPoint y: 76, endPoint x: 463, endPoint y: 74, distance: 113.9
click at [463, 74] on div "Toggle Nav Shop Dahlia Tubers Collections Fresh Cut Dahlias Gardening Supplies …" at bounding box center [365, 75] width 563 height 57
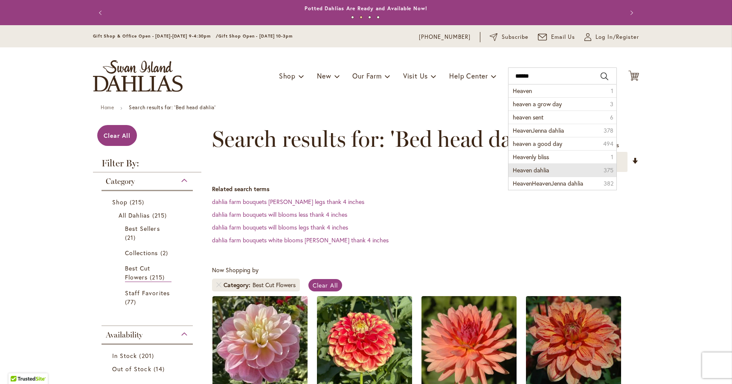
click at [550, 164] on li "Heaven dahlia 375" at bounding box center [562, 169] width 108 height 13
type input "**********"
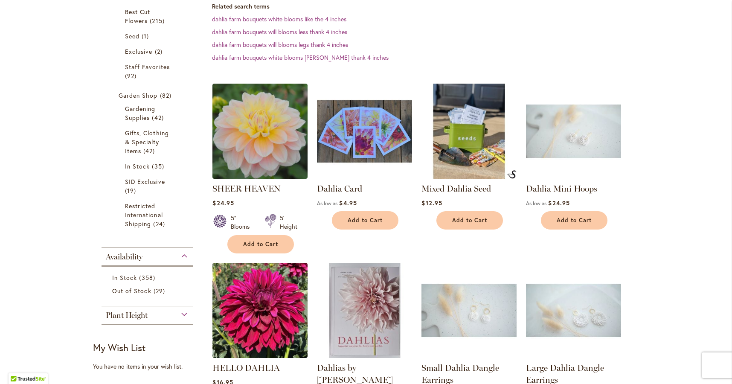
scroll to position [245, 0]
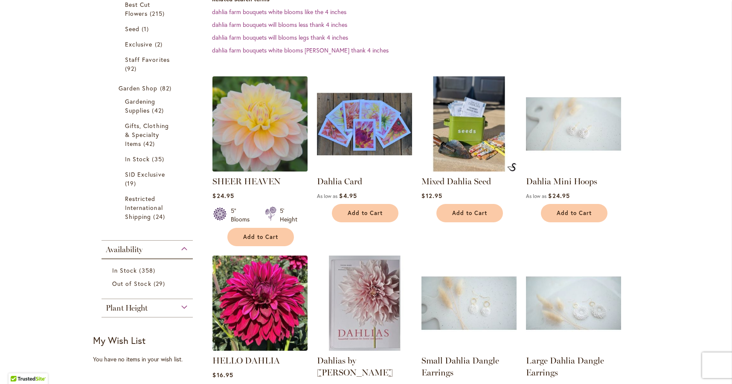
click at [262, 120] on img at bounding box center [260, 124] width 100 height 100
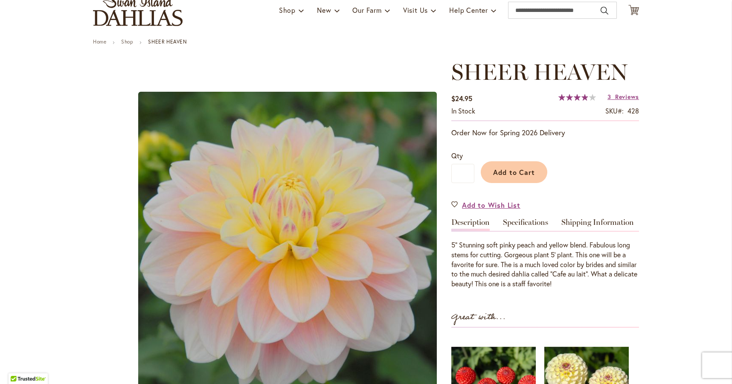
scroll to position [67, 0]
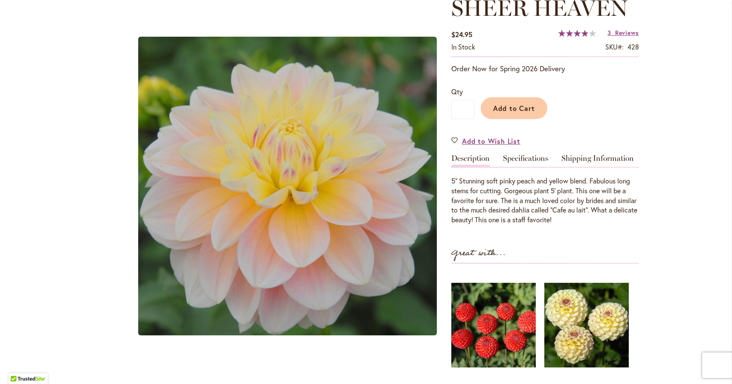
scroll to position [136, 0]
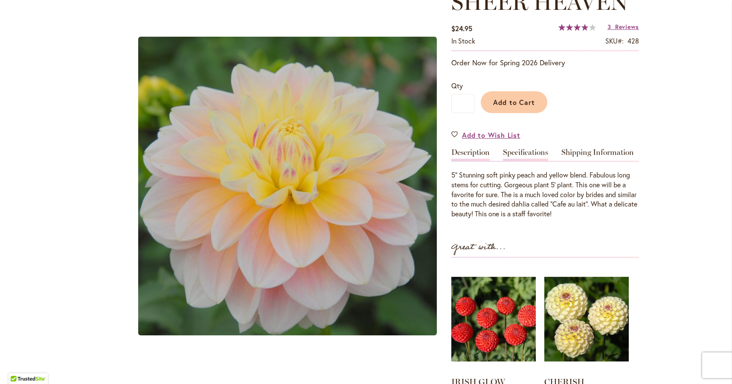
click at [518, 149] on link "Specifications" at bounding box center [525, 154] width 45 height 12
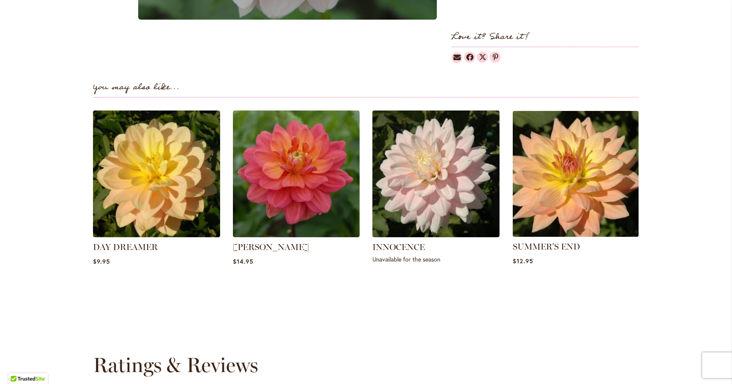
scroll to position [672, 0]
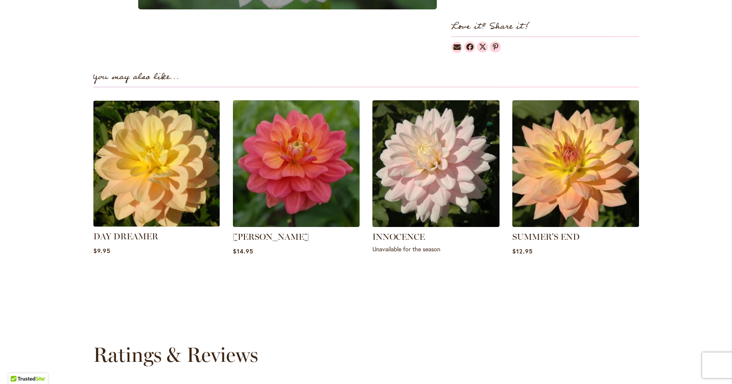
click at [181, 160] on img at bounding box center [156, 163] width 132 height 132
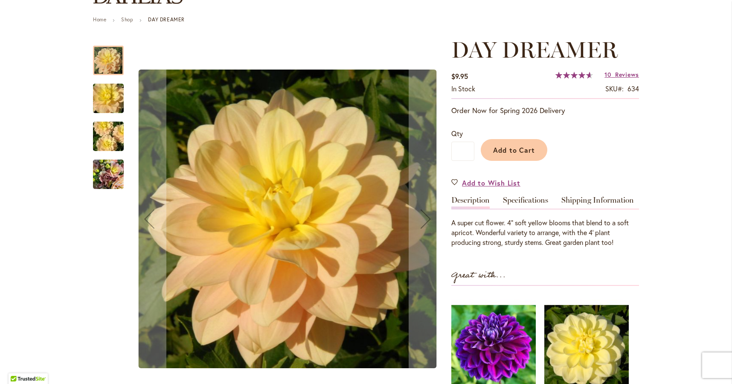
scroll to position [92, 0]
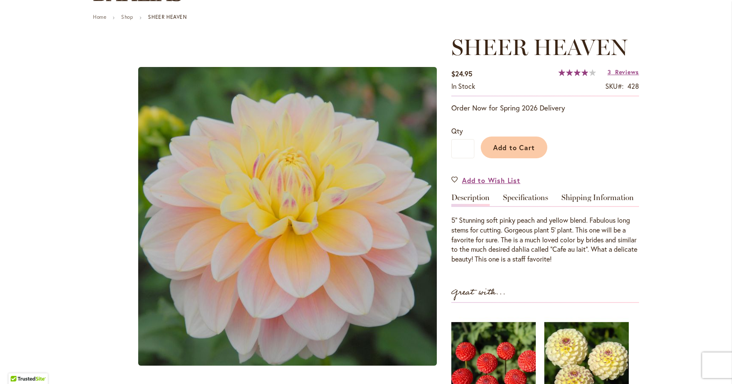
scroll to position [85, 0]
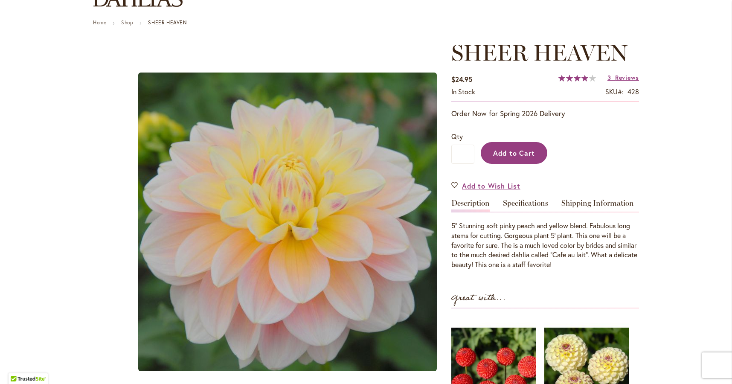
click at [510, 159] on button "Add to Cart" at bounding box center [514, 153] width 67 height 22
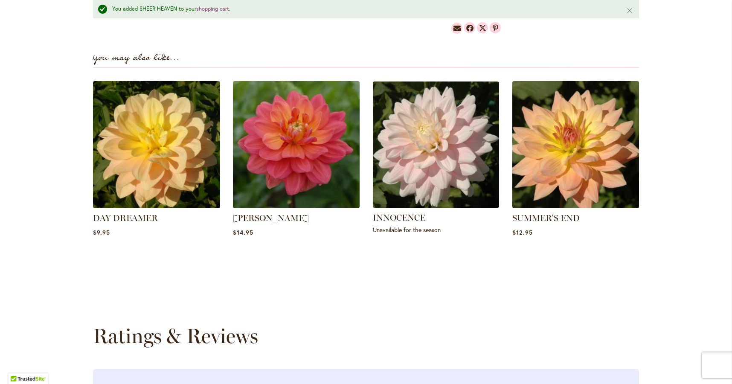
scroll to position [594, 0]
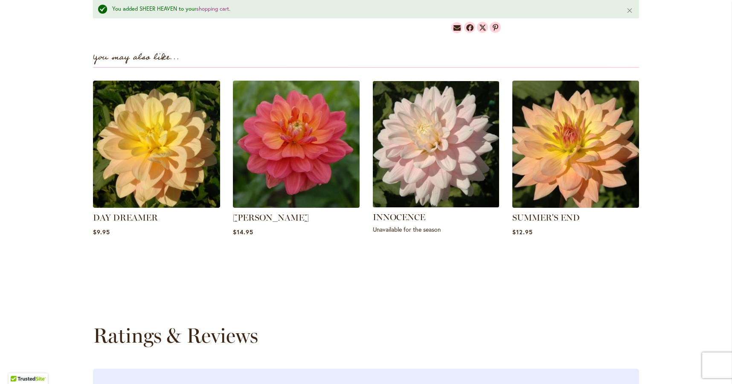
click at [423, 169] on img at bounding box center [436, 144] width 132 height 132
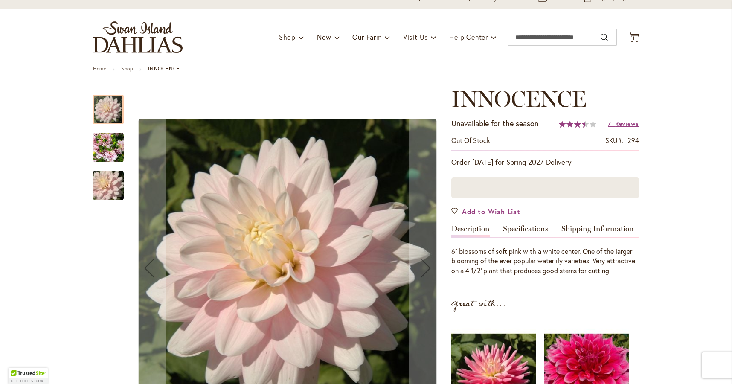
scroll to position [49, 0]
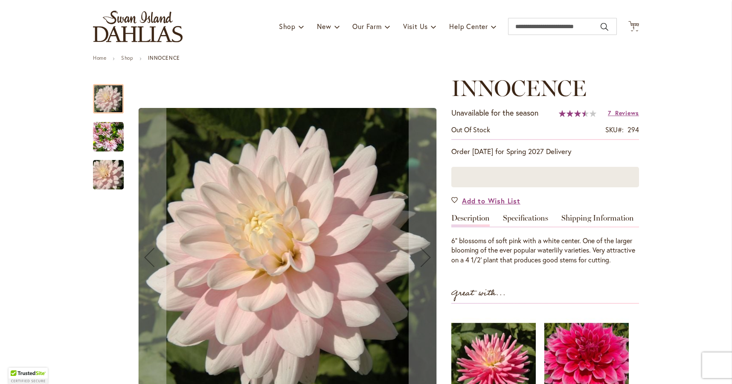
click at [114, 137] on img "INNOCENCE" at bounding box center [108, 137] width 31 height 31
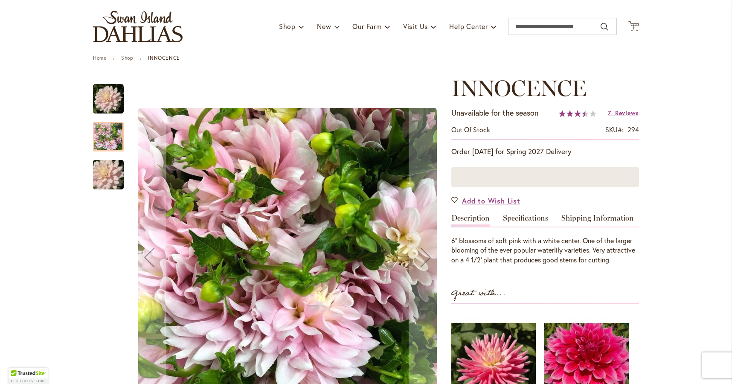
click at [112, 175] on img "INNOCENCE" at bounding box center [108, 174] width 61 height 41
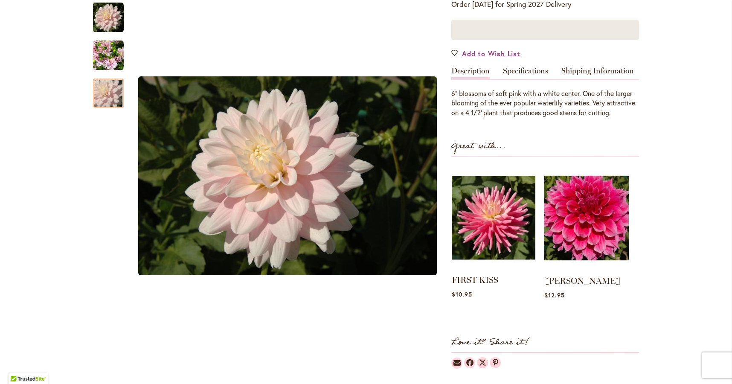
scroll to position [214, 0]
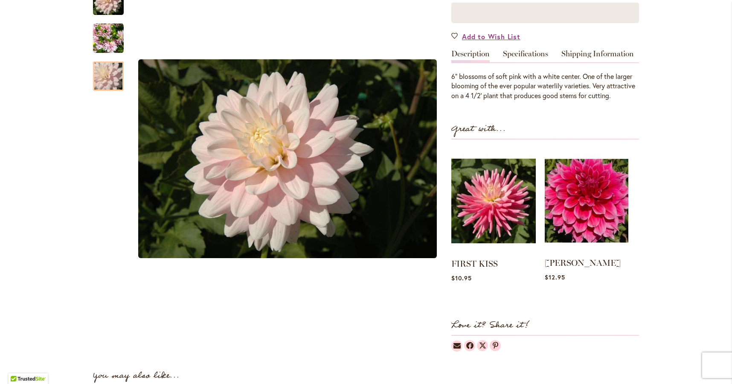
click at [596, 206] on img at bounding box center [587, 200] width 84 height 105
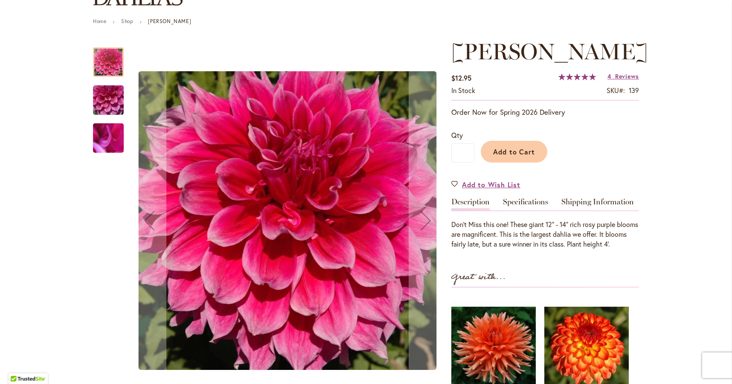
scroll to position [94, 0]
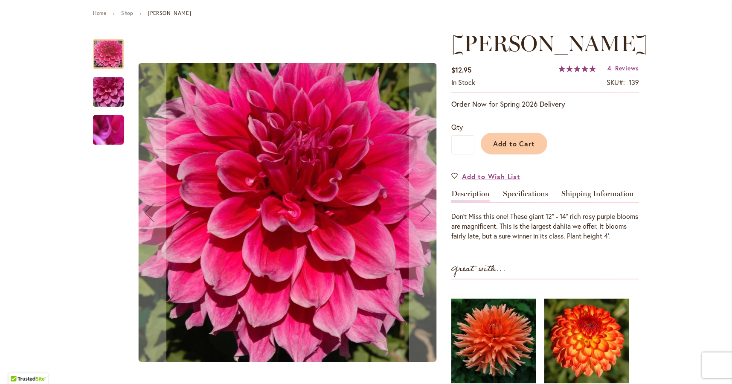
click at [116, 93] on img "EMORY PAUL" at bounding box center [108, 92] width 61 height 46
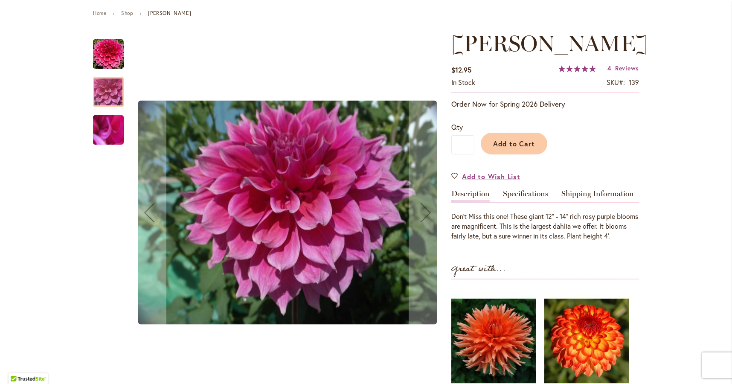
click at [116, 148] on div at bounding box center [108, 159] width 31 height 256
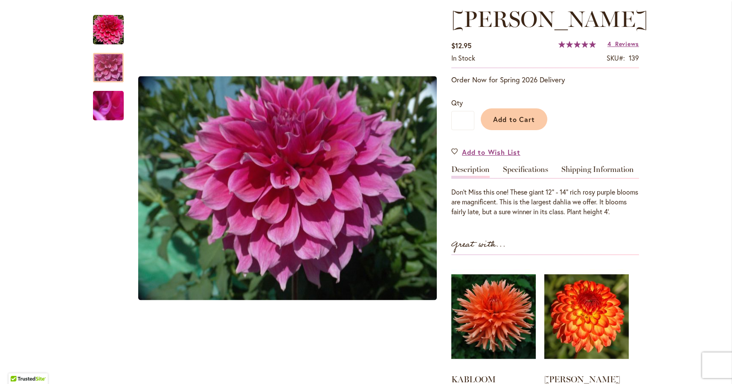
scroll to position [123, 0]
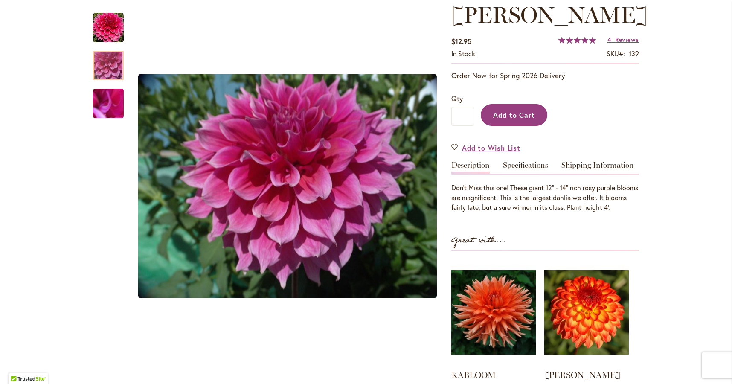
click at [510, 116] on span "Add to Cart" at bounding box center [514, 114] width 42 height 9
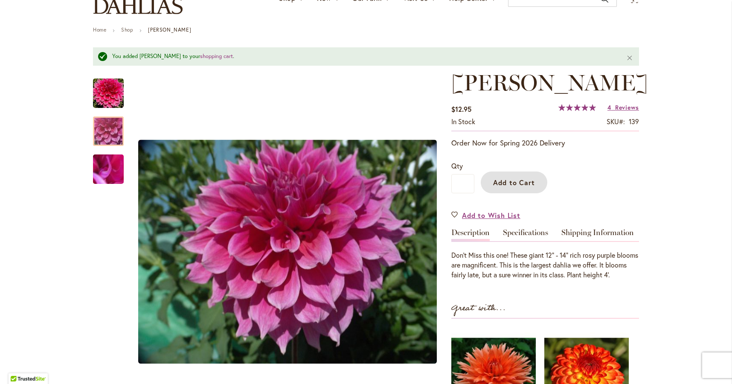
scroll to position [0, 0]
